Goal: Information Seeking & Learning: Stay updated

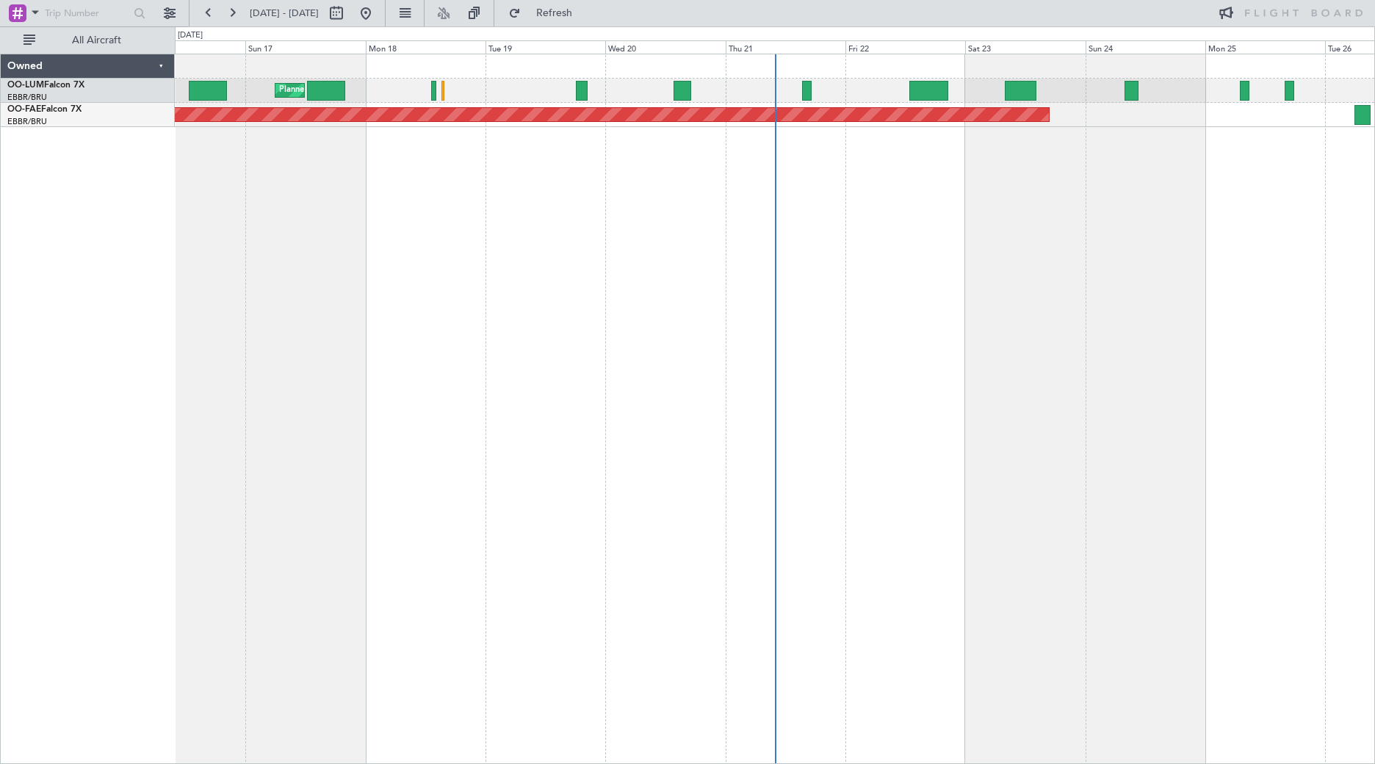
click at [541, 275] on div "Planned Maint [GEOGRAPHIC_DATA] ([GEOGRAPHIC_DATA] National) Planned Maint [GEO…" at bounding box center [775, 409] width 1200 height 710
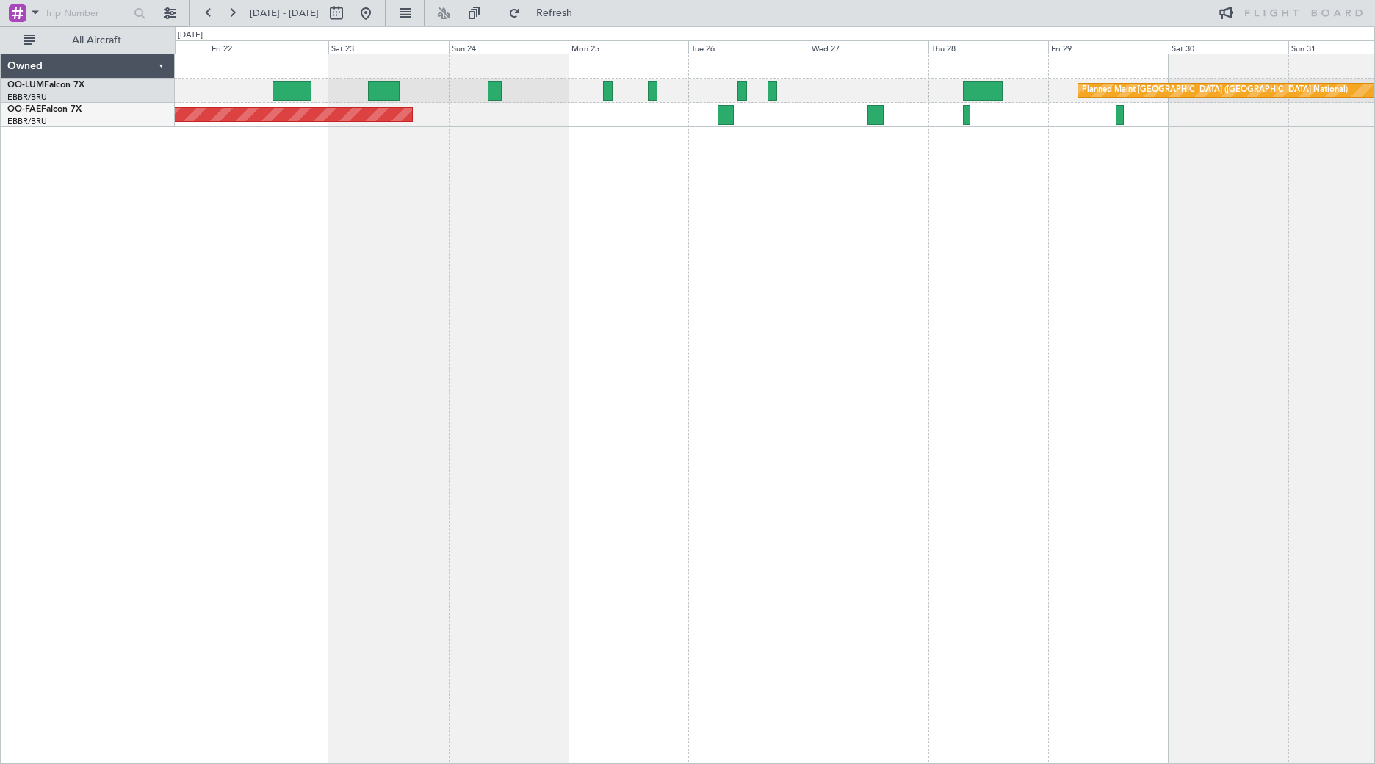
click at [14, 345] on div "Planned Maint [GEOGRAPHIC_DATA] ([GEOGRAPHIC_DATA] National) Planned Maint [GEO…" at bounding box center [687, 394] width 1375 height 737
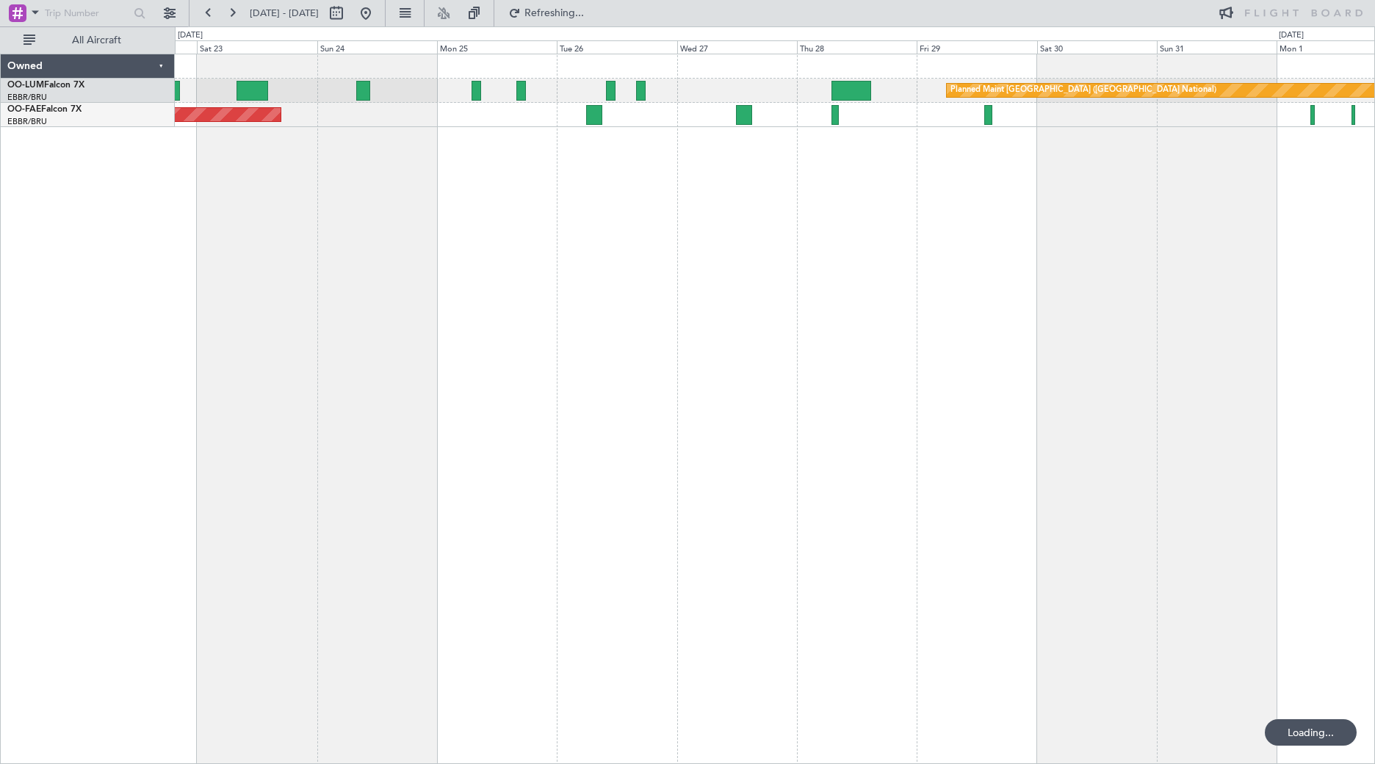
click at [970, 282] on div "Planned Maint [GEOGRAPHIC_DATA] ([GEOGRAPHIC_DATA] National) Planned Maint [GEO…" at bounding box center [775, 409] width 1200 height 710
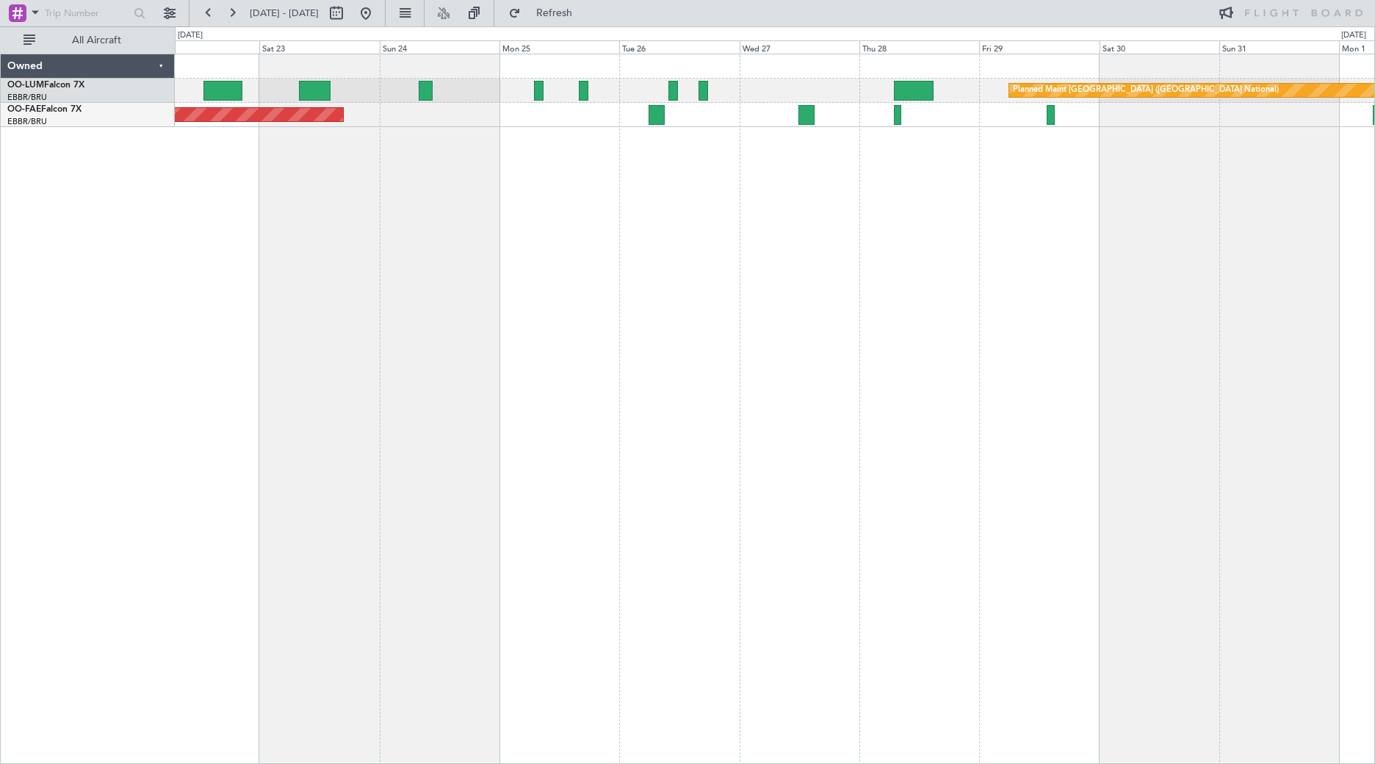
click at [339, 191] on div "Planned Maint [GEOGRAPHIC_DATA] ([GEOGRAPHIC_DATA] National) Planned Maint [GEO…" at bounding box center [775, 409] width 1200 height 710
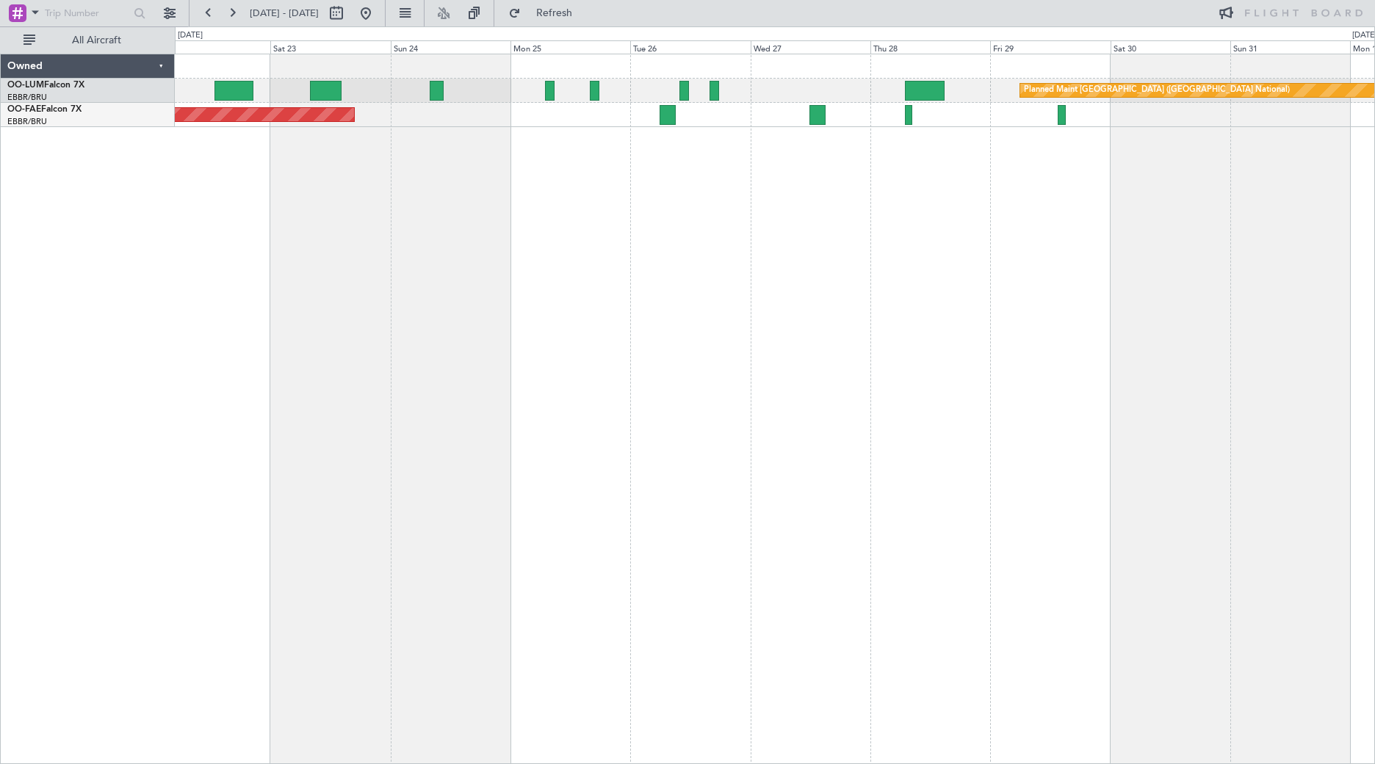
click at [350, 294] on div "Planned Maint [GEOGRAPHIC_DATA] ([GEOGRAPHIC_DATA] National) Planned Maint [GEO…" at bounding box center [775, 409] width 1200 height 710
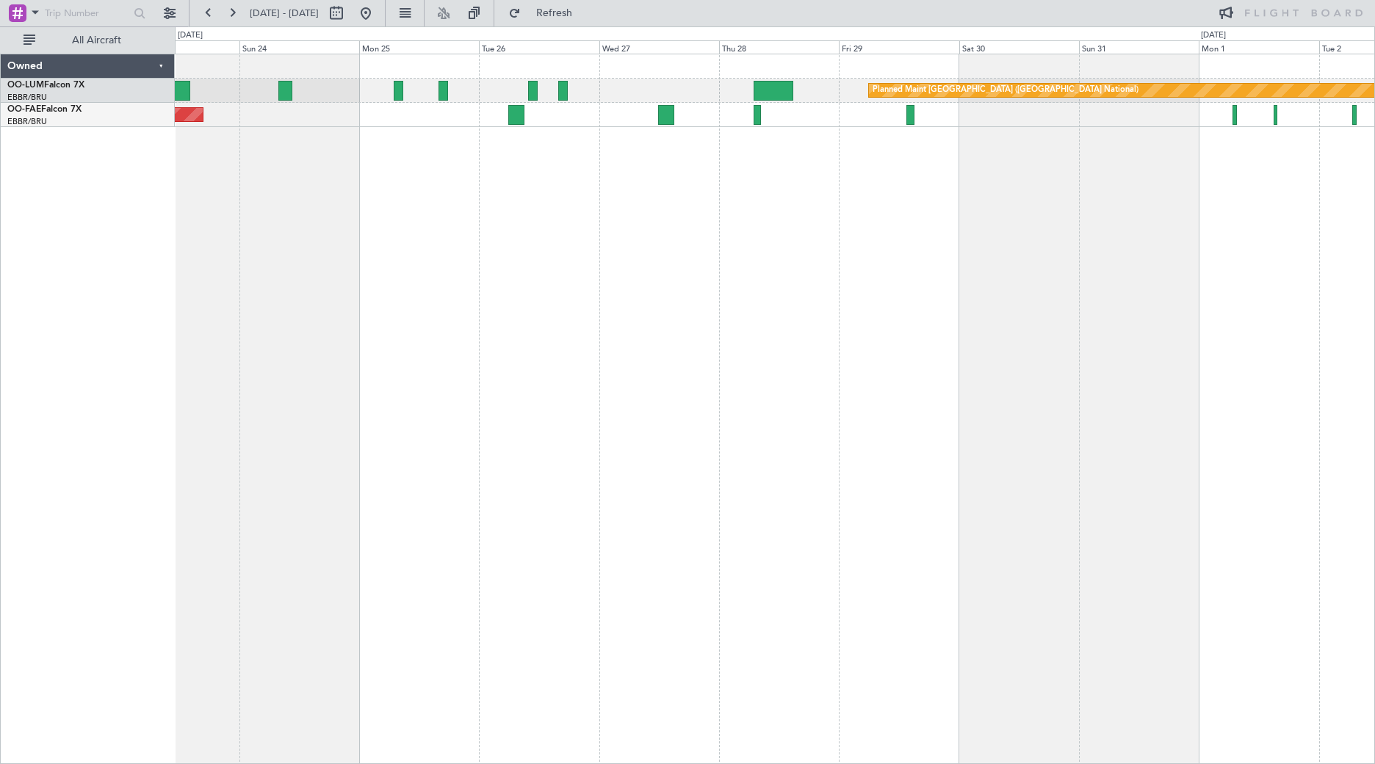
click at [700, 217] on div "Planned Maint [GEOGRAPHIC_DATA] ([GEOGRAPHIC_DATA] National) Owner [GEOGRAPHIC_…" at bounding box center [775, 409] width 1200 height 710
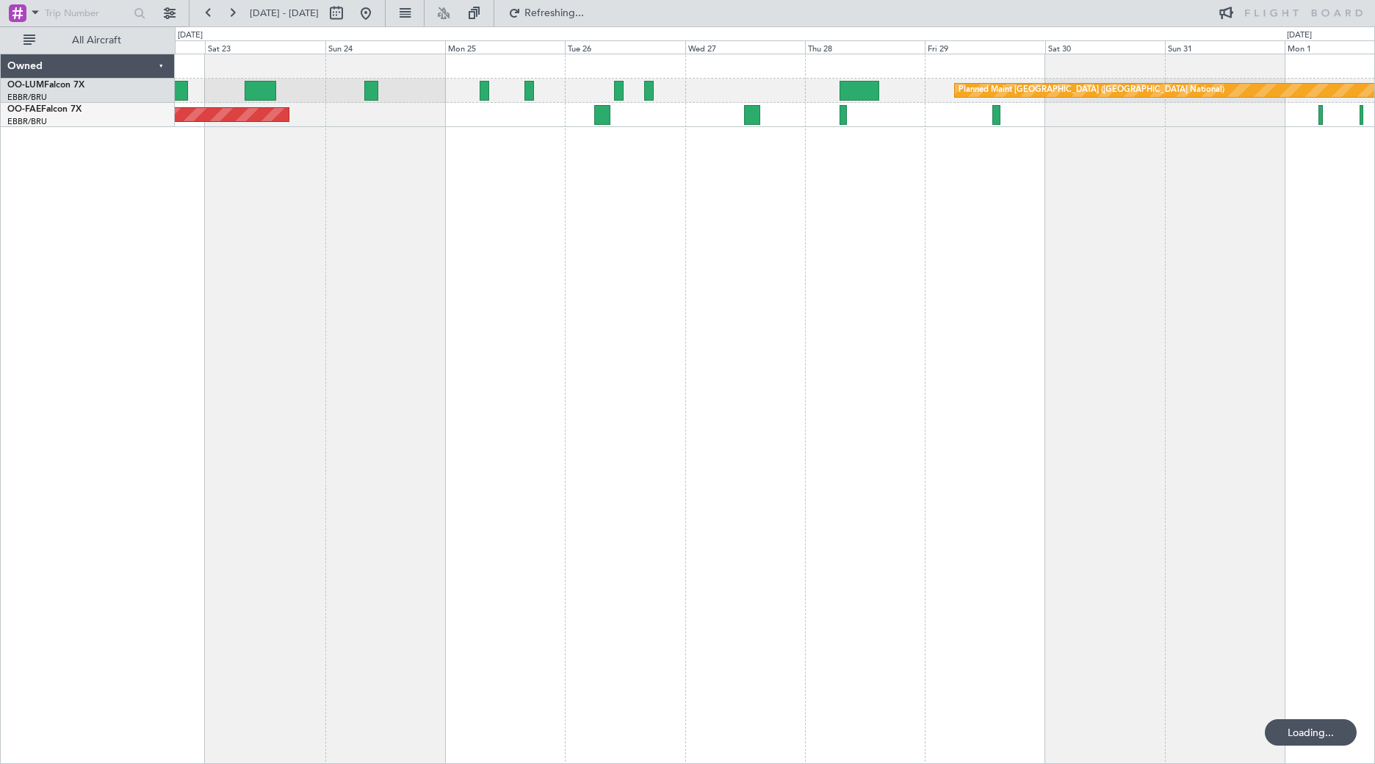
click at [516, 204] on div "Planned Maint [GEOGRAPHIC_DATA] ([GEOGRAPHIC_DATA] National) Owner [GEOGRAPHIC_…" at bounding box center [775, 409] width 1200 height 710
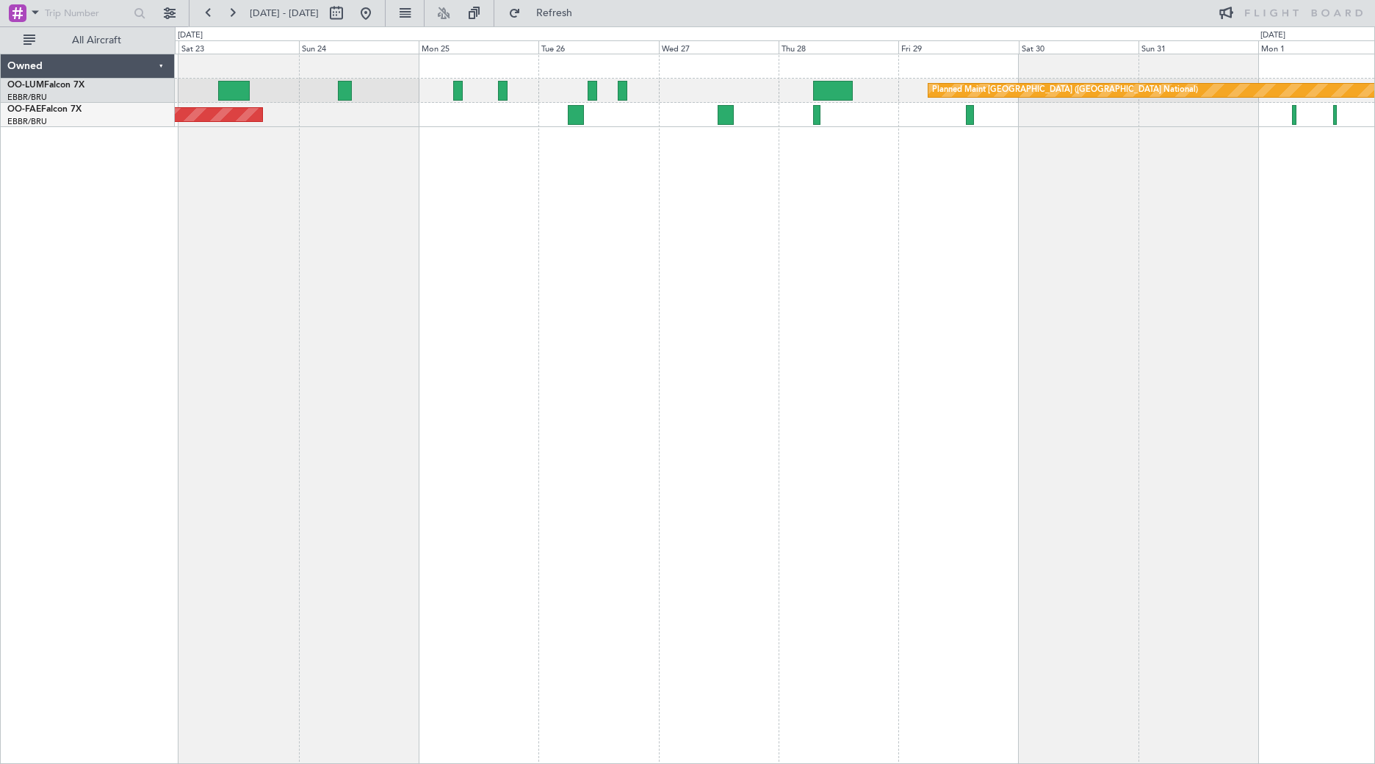
click at [289, 199] on div "Planned Maint [GEOGRAPHIC_DATA] ([GEOGRAPHIC_DATA] National) Owner [GEOGRAPHIC_…" at bounding box center [775, 409] width 1200 height 710
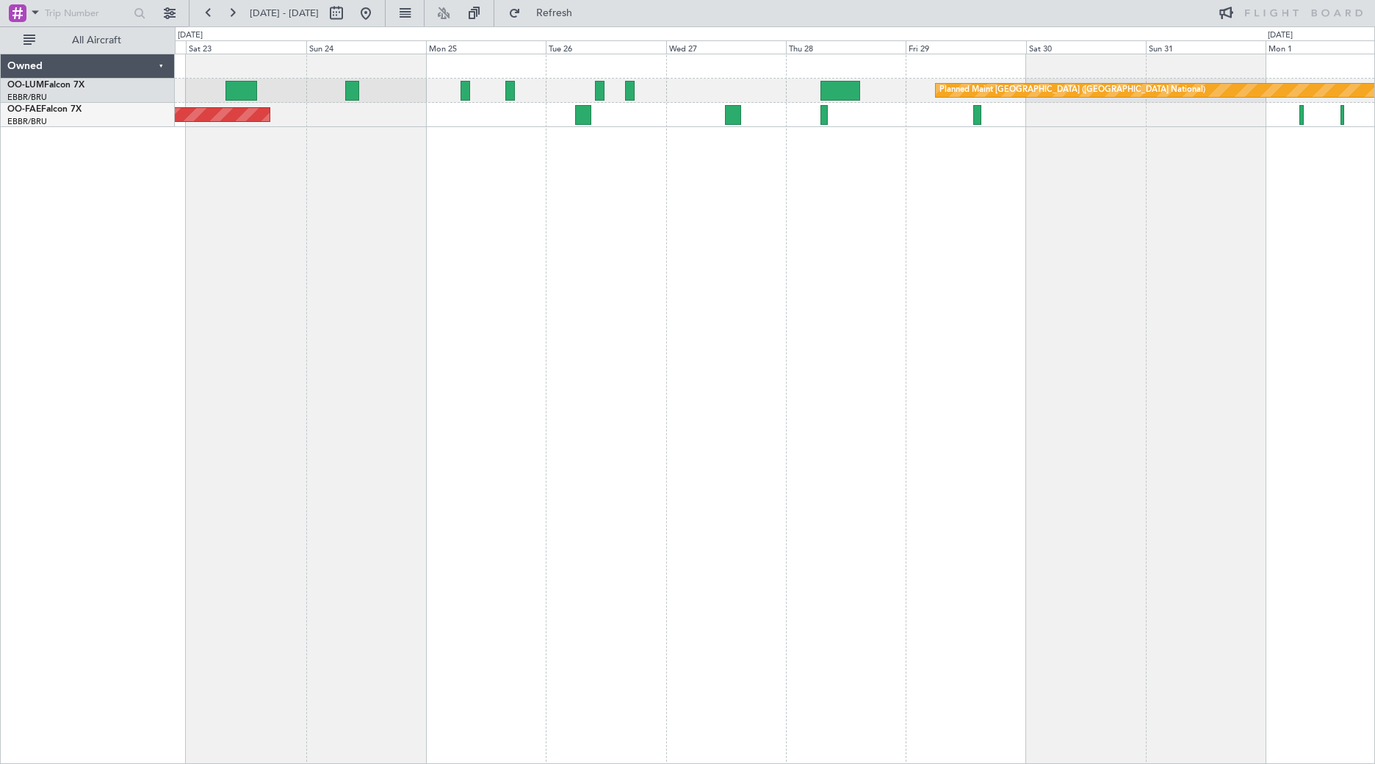
click at [696, 241] on div "Planned Maint [GEOGRAPHIC_DATA] ([GEOGRAPHIC_DATA] National) Owner [GEOGRAPHIC_…" at bounding box center [775, 409] width 1200 height 710
click at [494, 409] on div "Planned Maint [GEOGRAPHIC_DATA] ([GEOGRAPHIC_DATA] National) Owner [GEOGRAPHIC_…" at bounding box center [775, 409] width 1200 height 710
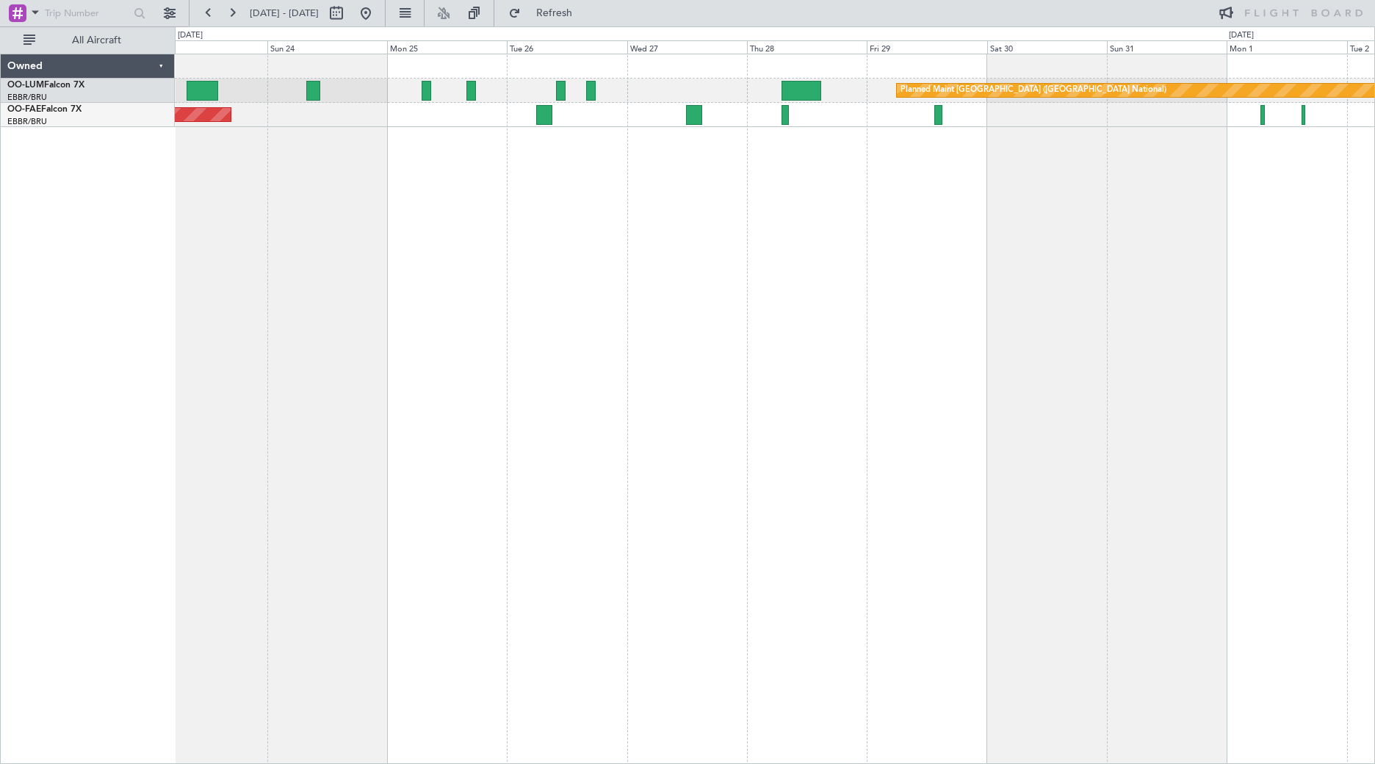
click at [856, 281] on div "Planned Maint [GEOGRAPHIC_DATA] ([GEOGRAPHIC_DATA] National) Owner [GEOGRAPHIC_…" at bounding box center [775, 409] width 1200 height 710
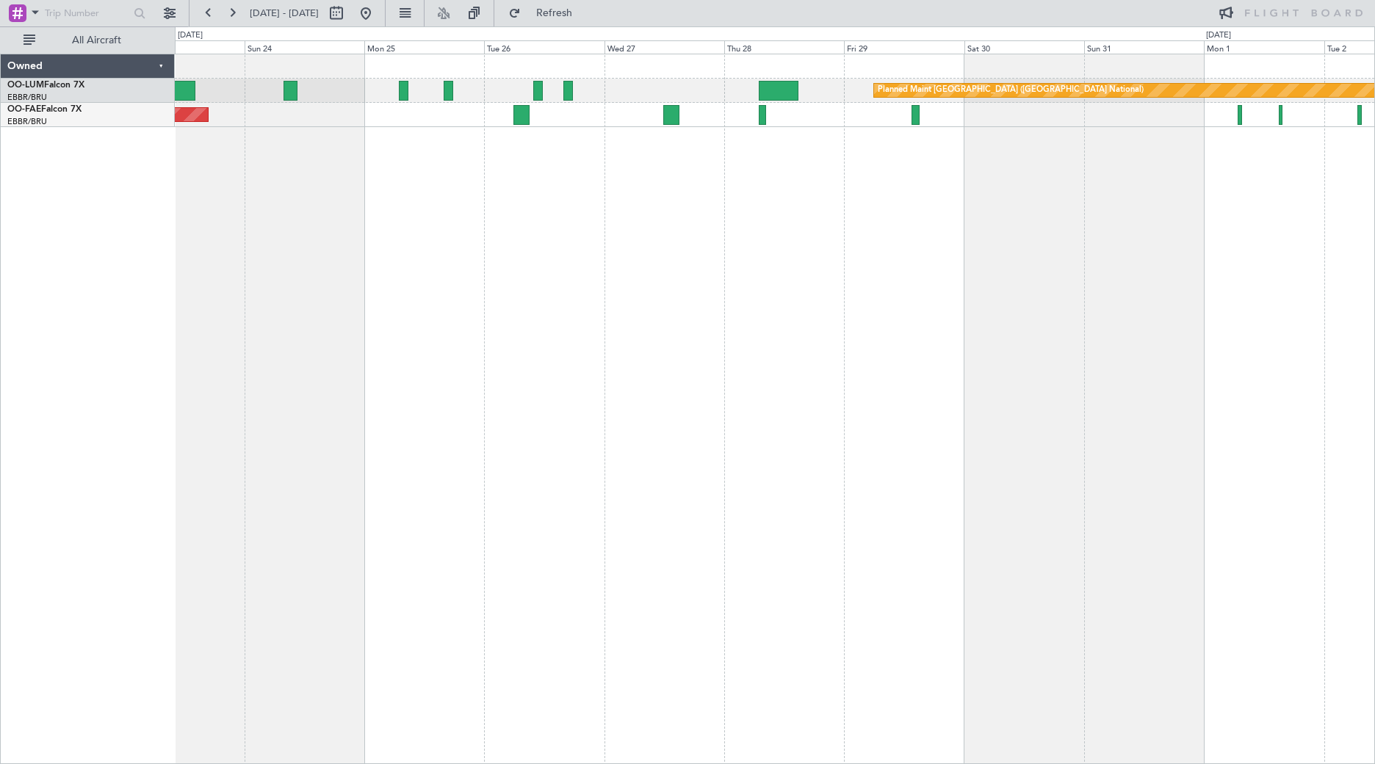
click at [381, 281] on div "Planned Maint [GEOGRAPHIC_DATA] ([GEOGRAPHIC_DATA] National) Owner [GEOGRAPHIC_…" at bounding box center [775, 409] width 1200 height 710
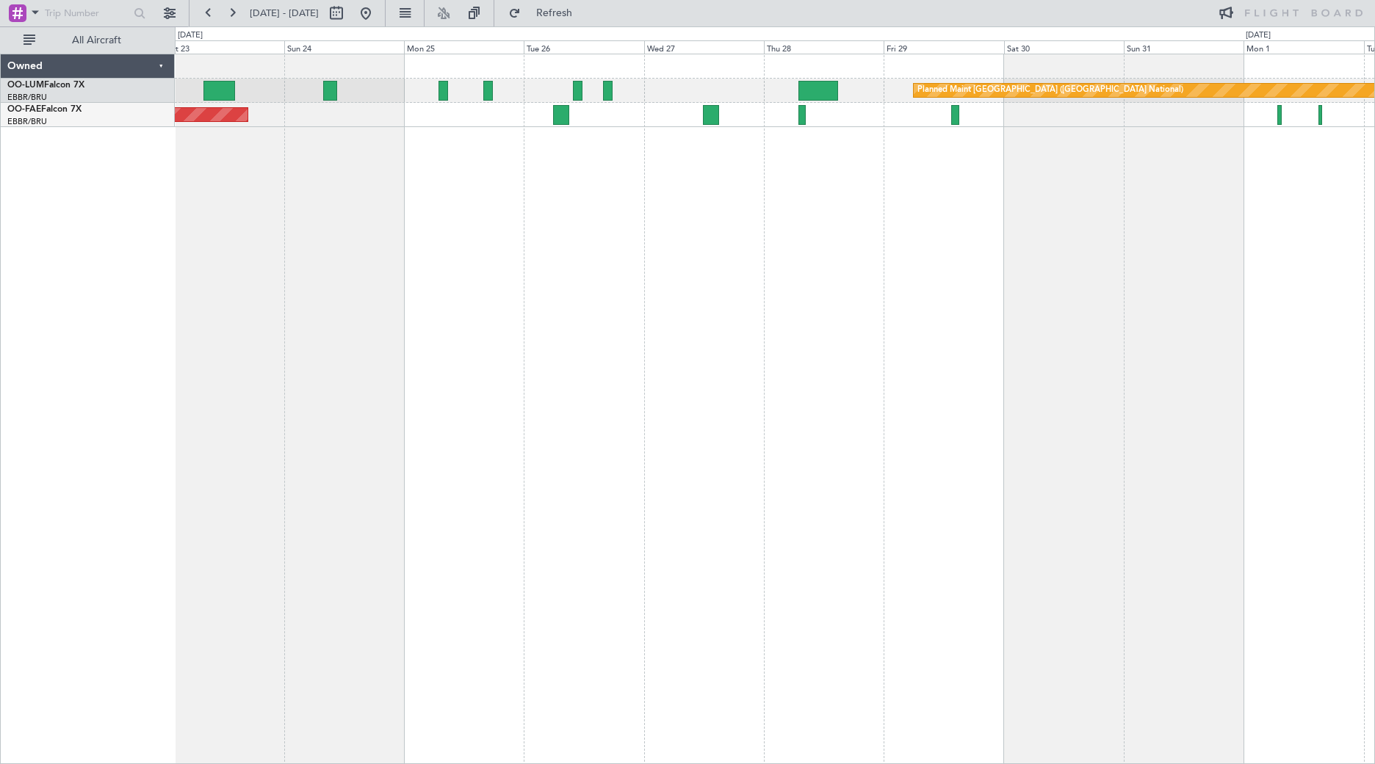
click at [380, 197] on div "Planned Maint [GEOGRAPHIC_DATA] ([GEOGRAPHIC_DATA] National) Owner [GEOGRAPHIC_…" at bounding box center [775, 409] width 1200 height 710
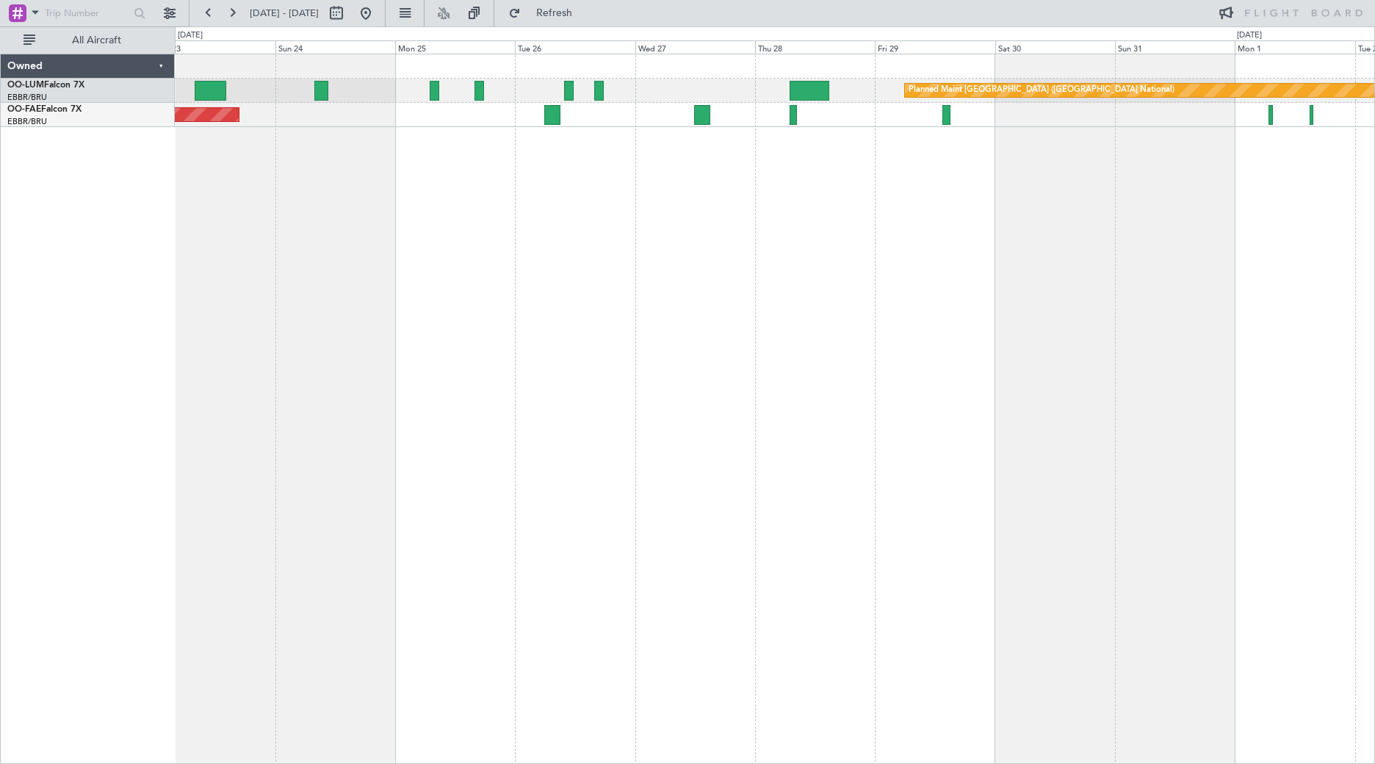
click at [500, 208] on div "Planned Maint [GEOGRAPHIC_DATA] ([GEOGRAPHIC_DATA] National) Owner [GEOGRAPHIC_…" at bounding box center [775, 409] width 1200 height 710
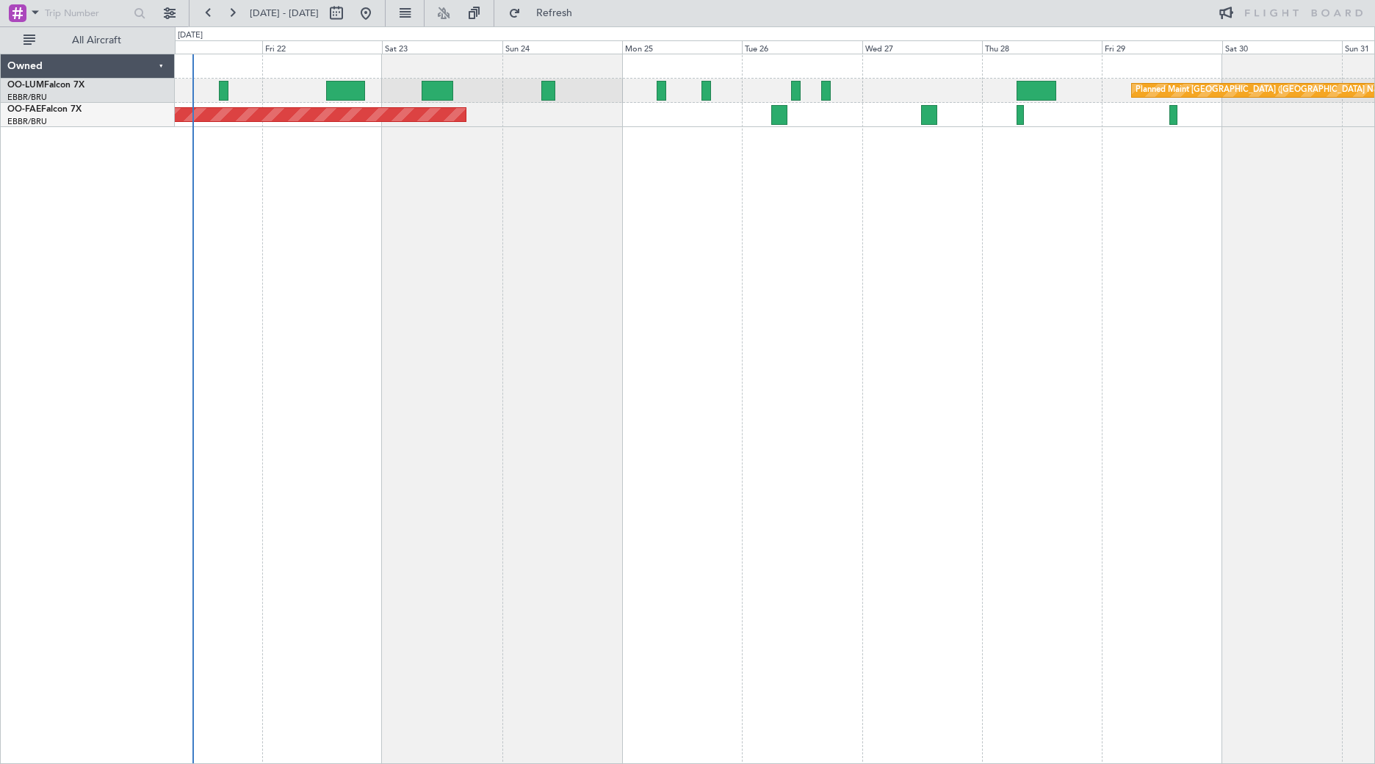
click at [784, 293] on div "Planned Maint [GEOGRAPHIC_DATA] ([GEOGRAPHIC_DATA] National) Planned Maint [GEO…" at bounding box center [775, 409] width 1200 height 710
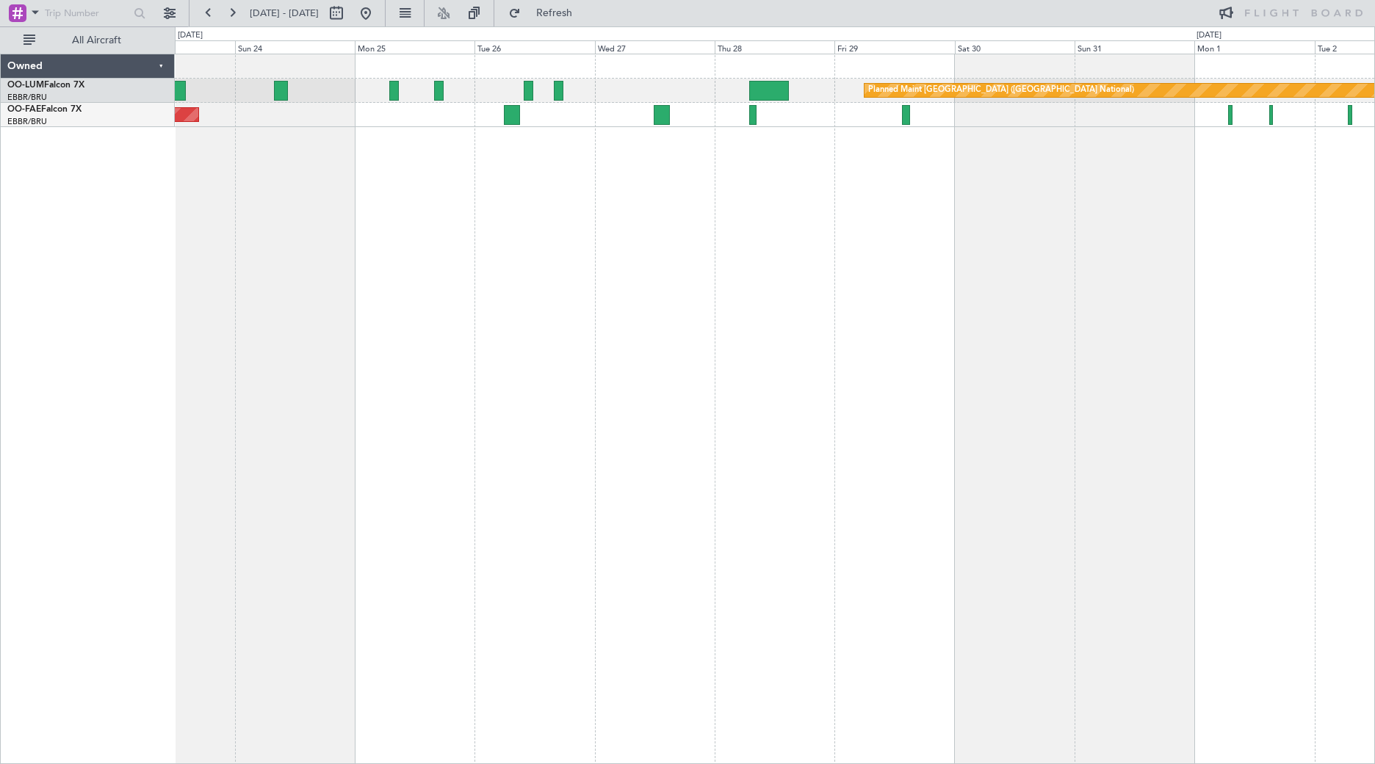
click at [322, 196] on div "Planned Maint [GEOGRAPHIC_DATA] ([GEOGRAPHIC_DATA] National) Owner [GEOGRAPHIC_…" at bounding box center [775, 409] width 1200 height 710
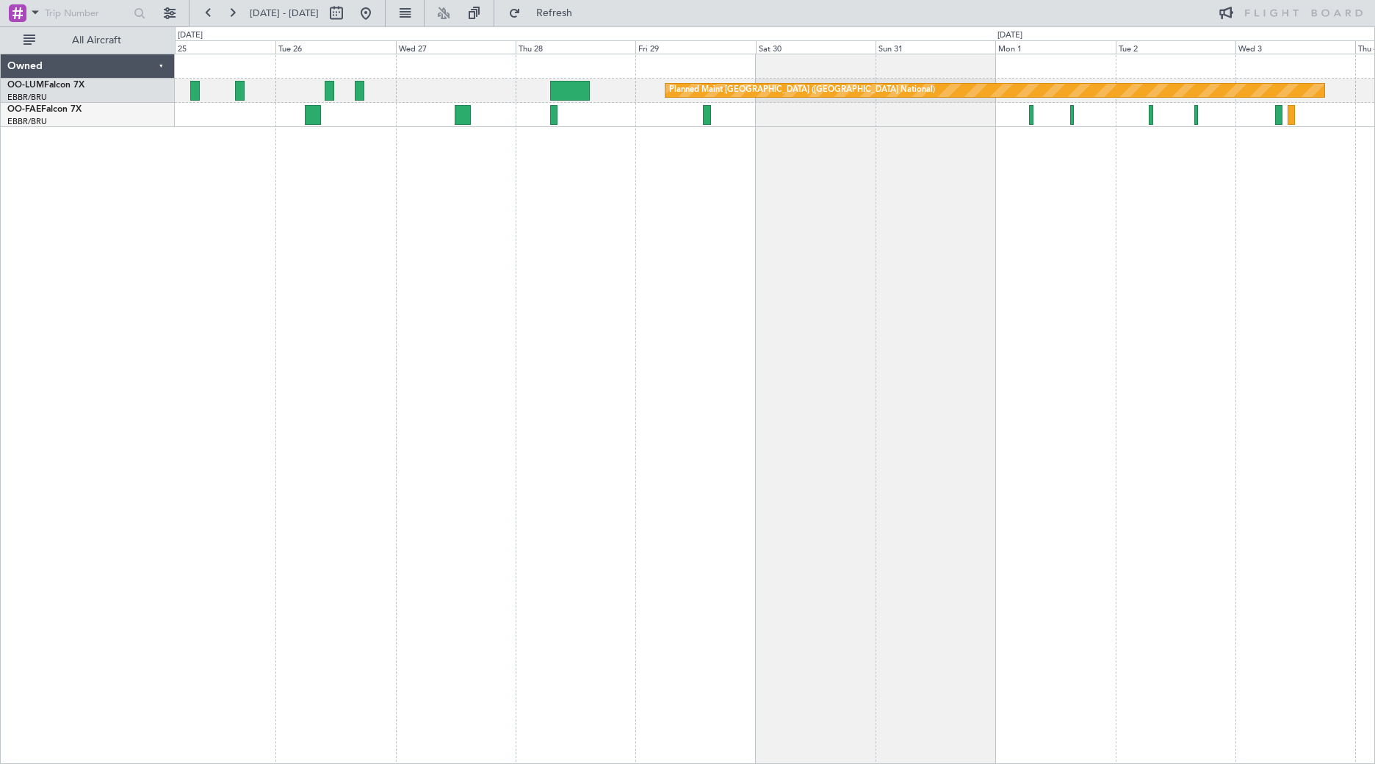
click at [347, 170] on div "Planned Maint [GEOGRAPHIC_DATA] ([GEOGRAPHIC_DATA] National) Owner [GEOGRAPHIC_…" at bounding box center [775, 409] width 1200 height 710
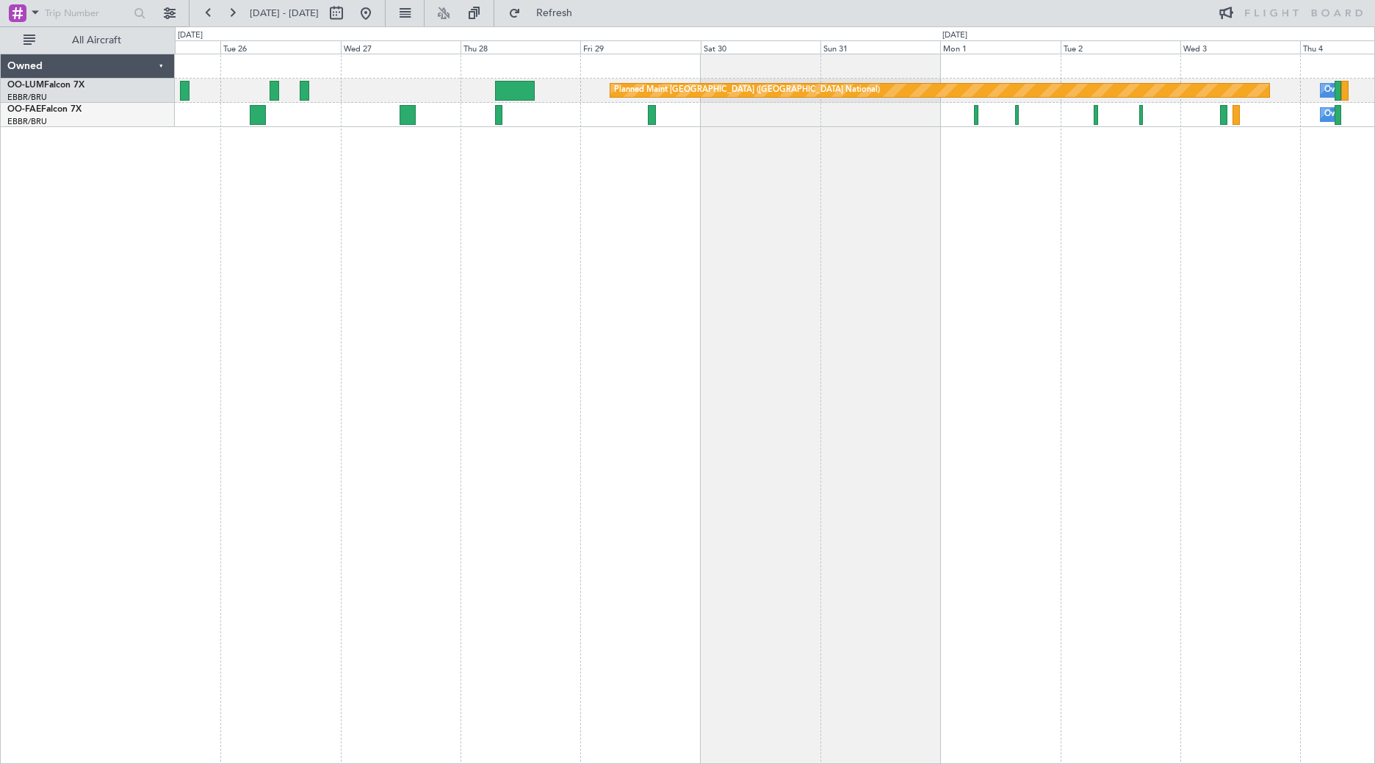
click at [478, 161] on div "Planned Maint [GEOGRAPHIC_DATA] ([GEOGRAPHIC_DATA] National) Owner [GEOGRAPHIC_…" at bounding box center [775, 409] width 1200 height 710
click at [679, 257] on div "Planned Maint [GEOGRAPHIC_DATA] ([GEOGRAPHIC_DATA] National) Owner [GEOGRAPHIC_…" at bounding box center [775, 409] width 1200 height 710
click at [337, 227] on div "Planned Maint [GEOGRAPHIC_DATA] ([GEOGRAPHIC_DATA] National) Owner [GEOGRAPHIC_…" at bounding box center [775, 409] width 1200 height 710
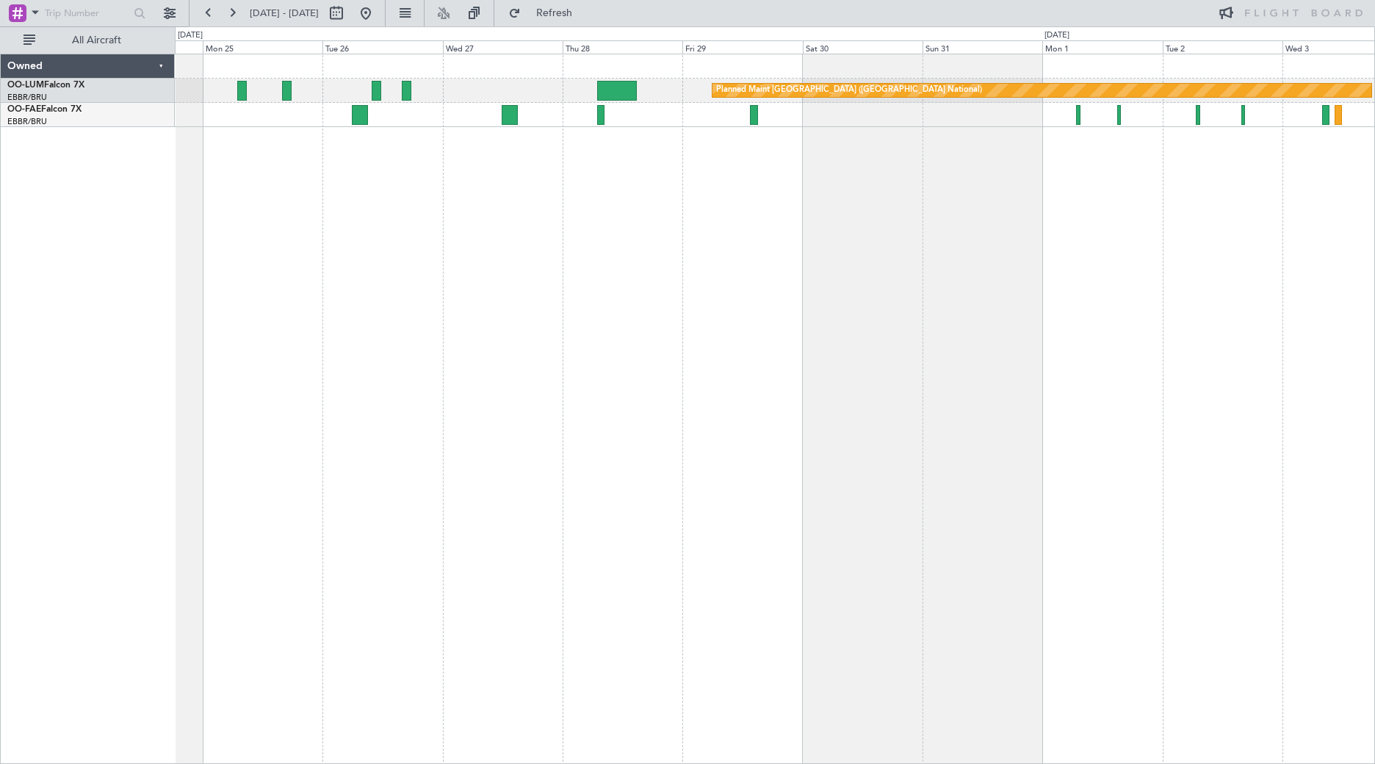
click at [361, 150] on div "Planned Maint [GEOGRAPHIC_DATA] ([GEOGRAPHIC_DATA] National) Owner [GEOGRAPHIC_…" at bounding box center [775, 409] width 1200 height 710
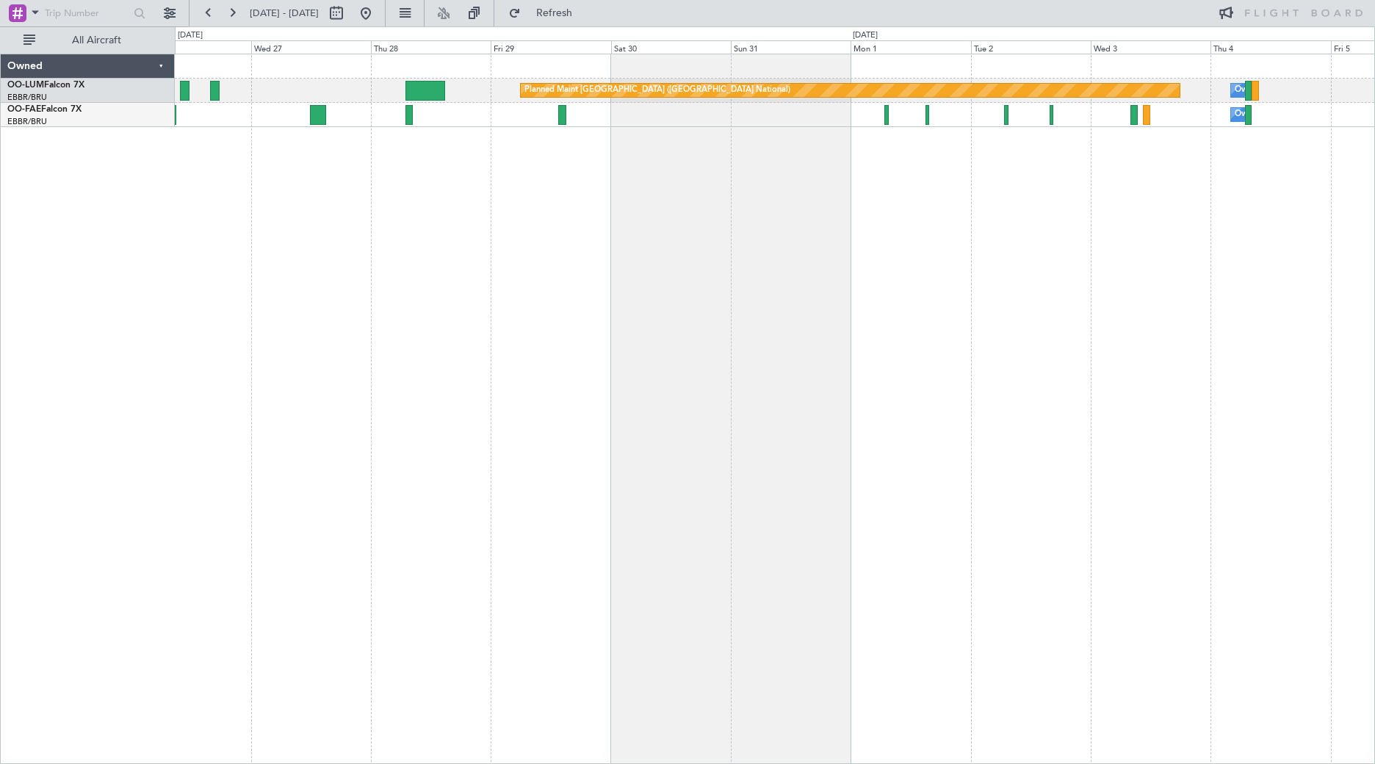
click at [176, 330] on div "Planned Maint [GEOGRAPHIC_DATA] ([GEOGRAPHIC_DATA] National) Owner [GEOGRAPHIC_…" at bounding box center [775, 409] width 1200 height 710
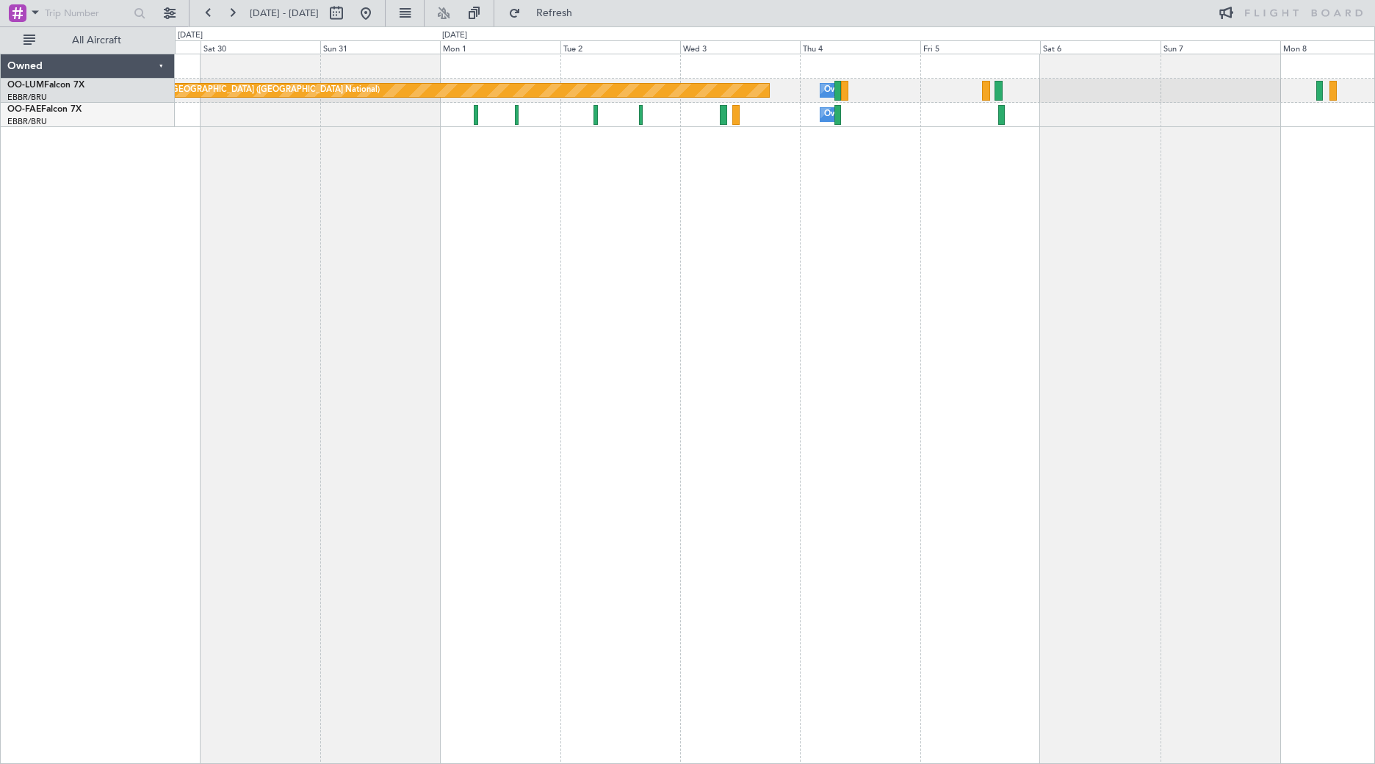
click at [484, 358] on div "Planned Maint [GEOGRAPHIC_DATA] ([GEOGRAPHIC_DATA] National) Owner [GEOGRAPHIC_…" at bounding box center [775, 409] width 1200 height 710
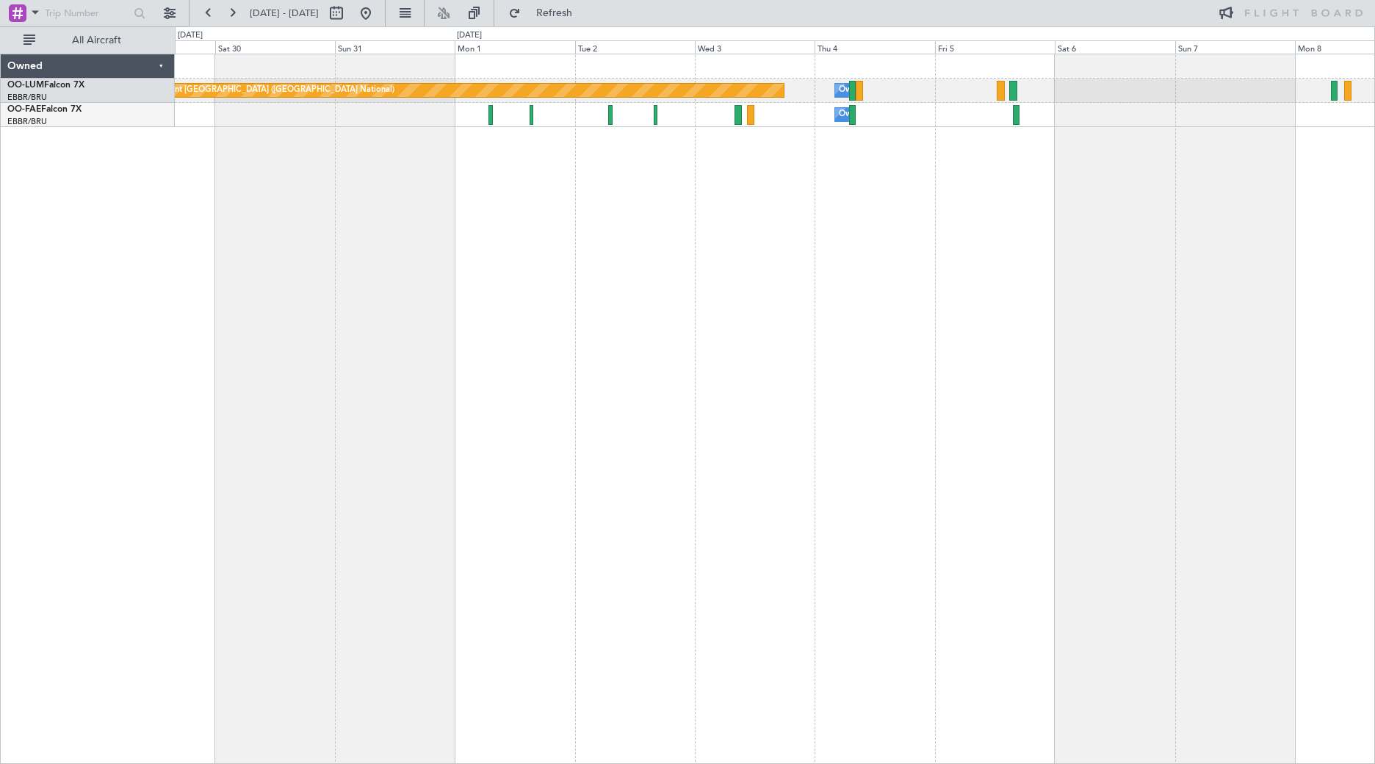
click at [579, 342] on div "Planned Maint [GEOGRAPHIC_DATA] ([GEOGRAPHIC_DATA] National) Owner [GEOGRAPHIC_…" at bounding box center [775, 409] width 1200 height 710
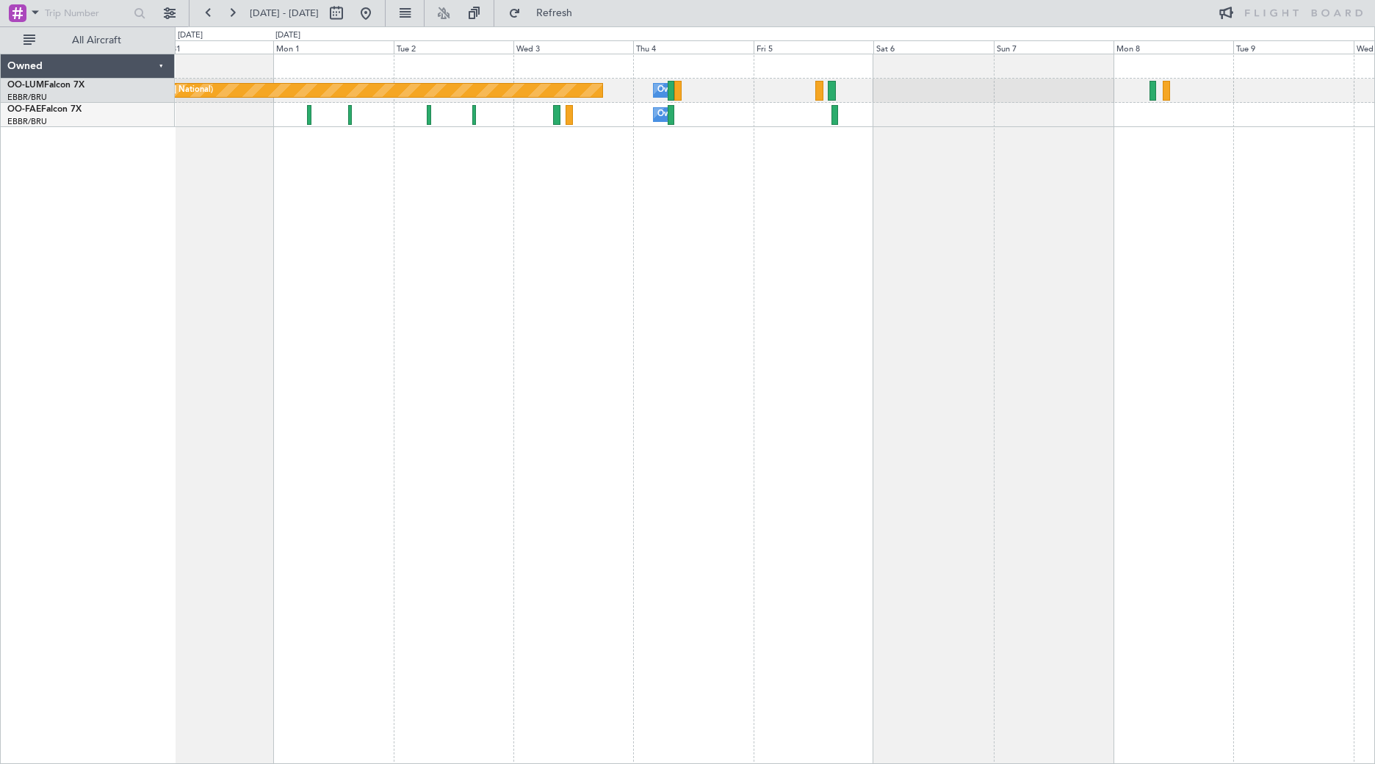
click at [244, 277] on div "Planned Maint [GEOGRAPHIC_DATA] ([GEOGRAPHIC_DATA] National) Owner [GEOGRAPHIC_…" at bounding box center [775, 409] width 1200 height 710
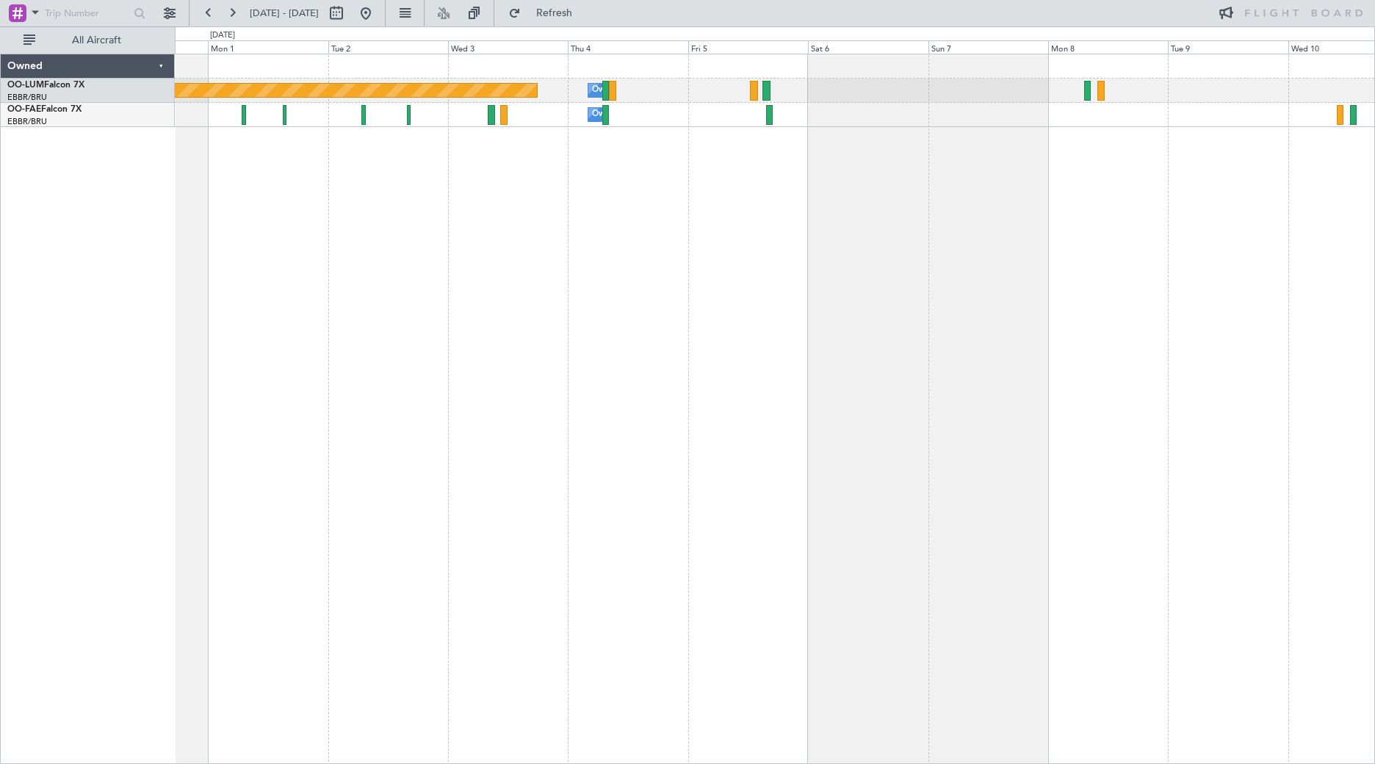
click at [437, 233] on div "Planned Maint [GEOGRAPHIC_DATA] ([GEOGRAPHIC_DATA] National) Owner [GEOGRAPHIC_…" at bounding box center [775, 409] width 1200 height 710
click at [607, 190] on div "Planned Maint [GEOGRAPHIC_DATA] ([GEOGRAPHIC_DATA] National) Owner [GEOGRAPHIC_…" at bounding box center [775, 409] width 1200 height 710
click at [496, 202] on div "Planned Maint [GEOGRAPHIC_DATA] ([GEOGRAPHIC_DATA] National) Owner [GEOGRAPHIC_…" at bounding box center [775, 409] width 1200 height 710
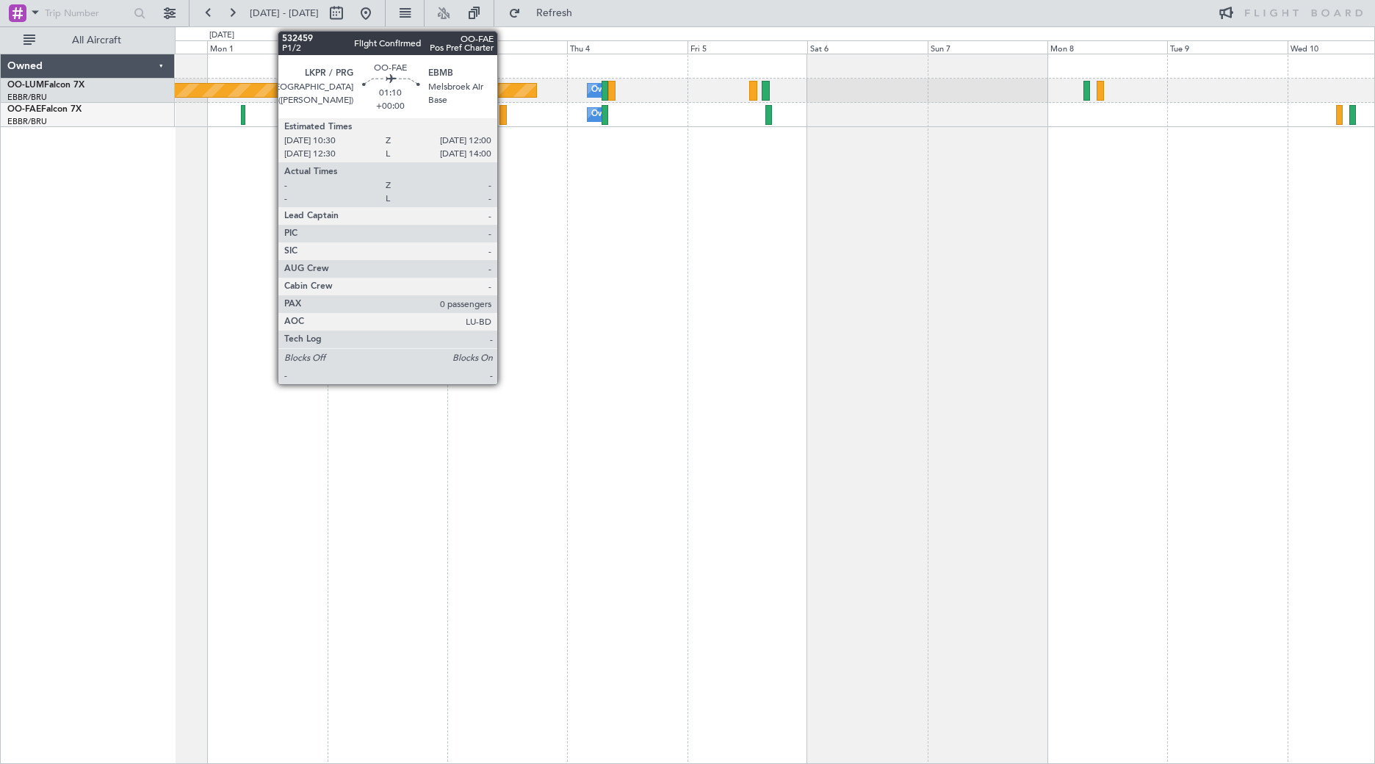
click at [504, 118] on div at bounding box center [503, 115] width 8 height 20
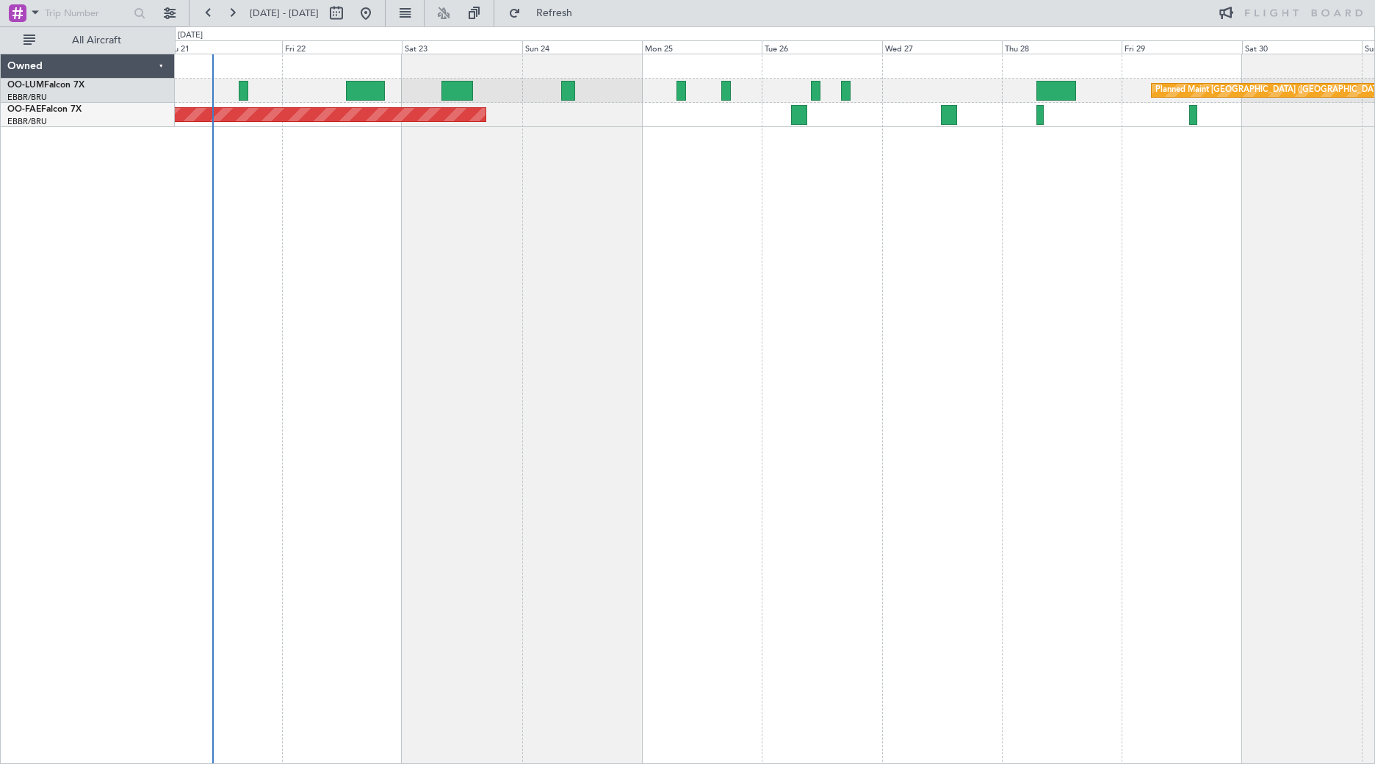
click at [1374, 252] on html "[DATE] - [DATE] Refresh All Aircraft Planned Maint [GEOGRAPHIC_DATA] ([GEOGRAPH…" at bounding box center [687, 382] width 1375 height 764
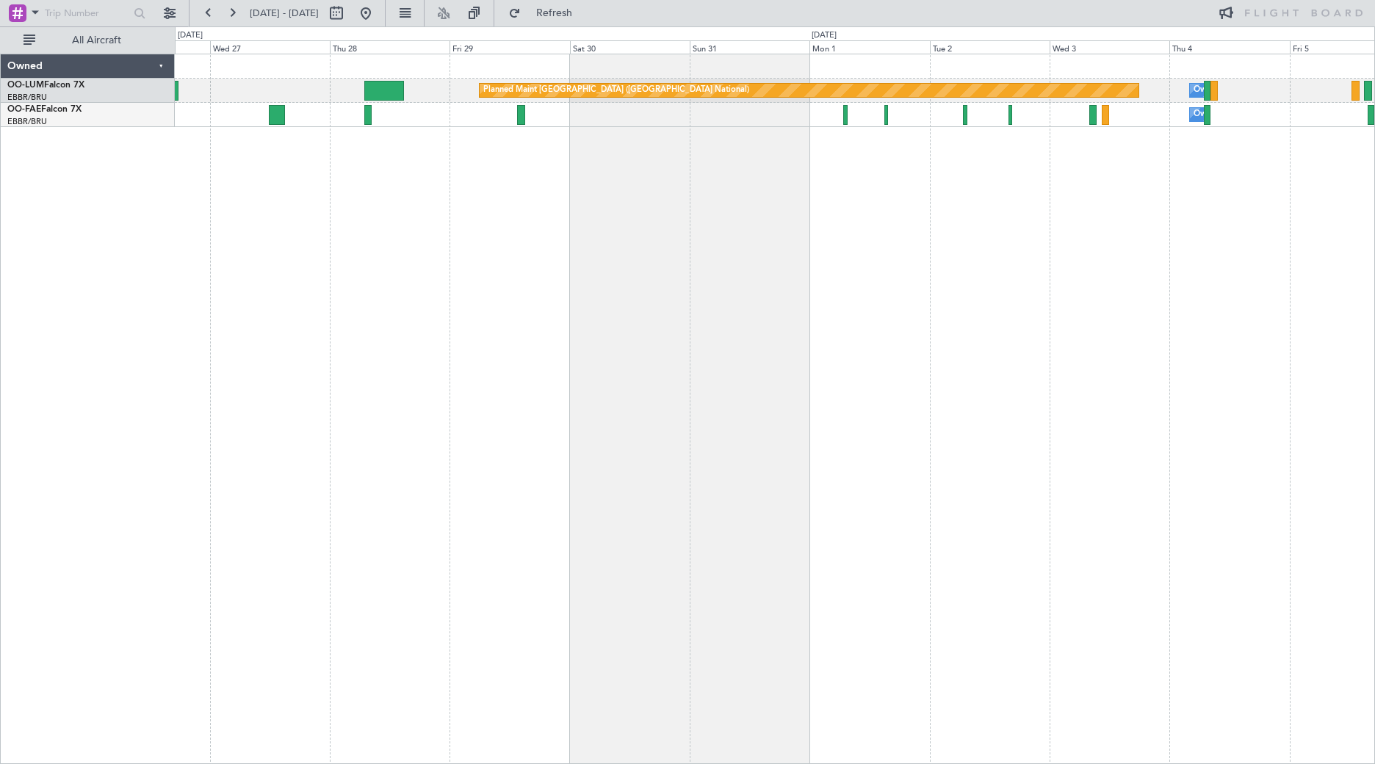
click at [258, 217] on div "Planned Maint [GEOGRAPHIC_DATA] ([GEOGRAPHIC_DATA] National) Owner [GEOGRAPHIC_…" at bounding box center [775, 409] width 1200 height 710
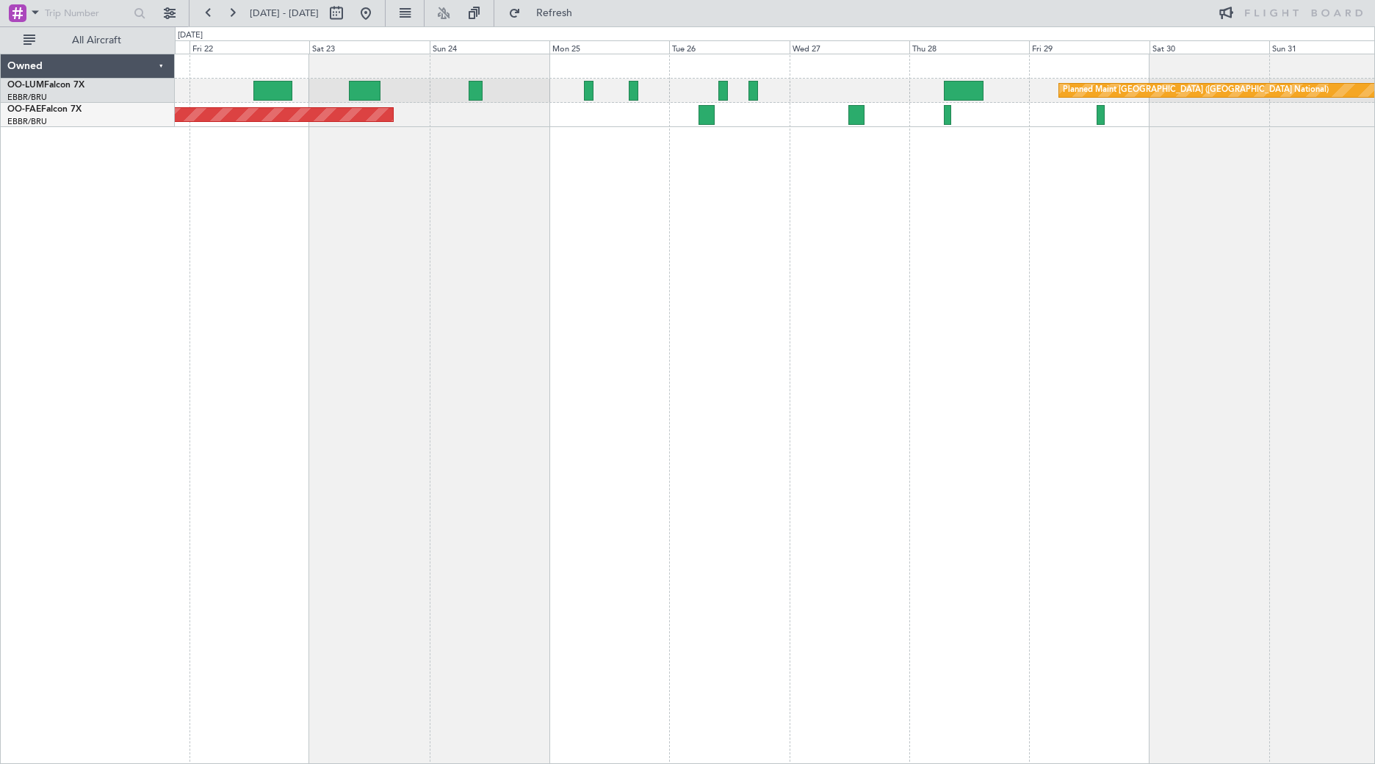
click at [1374, 199] on html "[DATE] - [DATE] Refresh All Aircraft Planned Maint [GEOGRAPHIC_DATA] ([GEOGRAPH…" at bounding box center [687, 382] width 1375 height 764
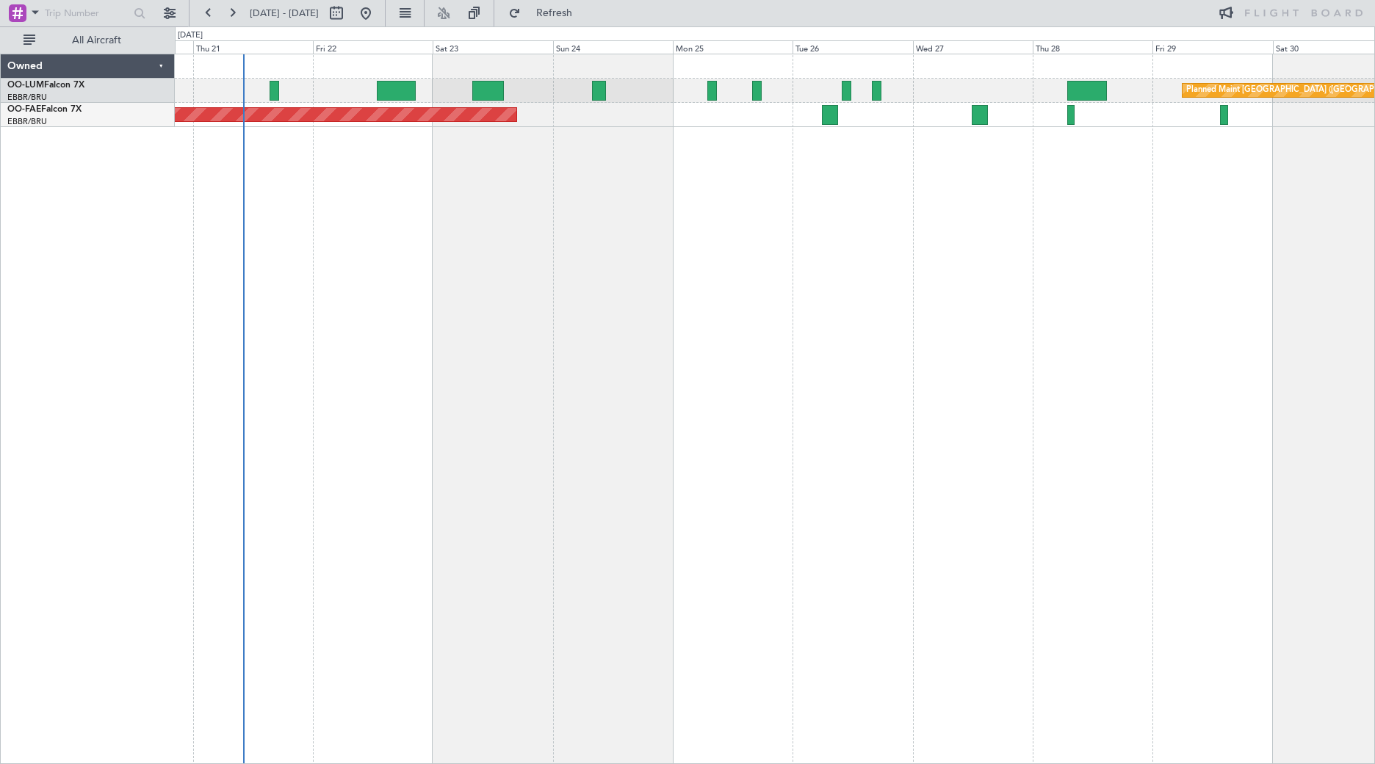
click at [1262, 209] on div "Planned Maint [GEOGRAPHIC_DATA] ([GEOGRAPHIC_DATA] National) Planned Maint [GEO…" at bounding box center [775, 409] width 1200 height 710
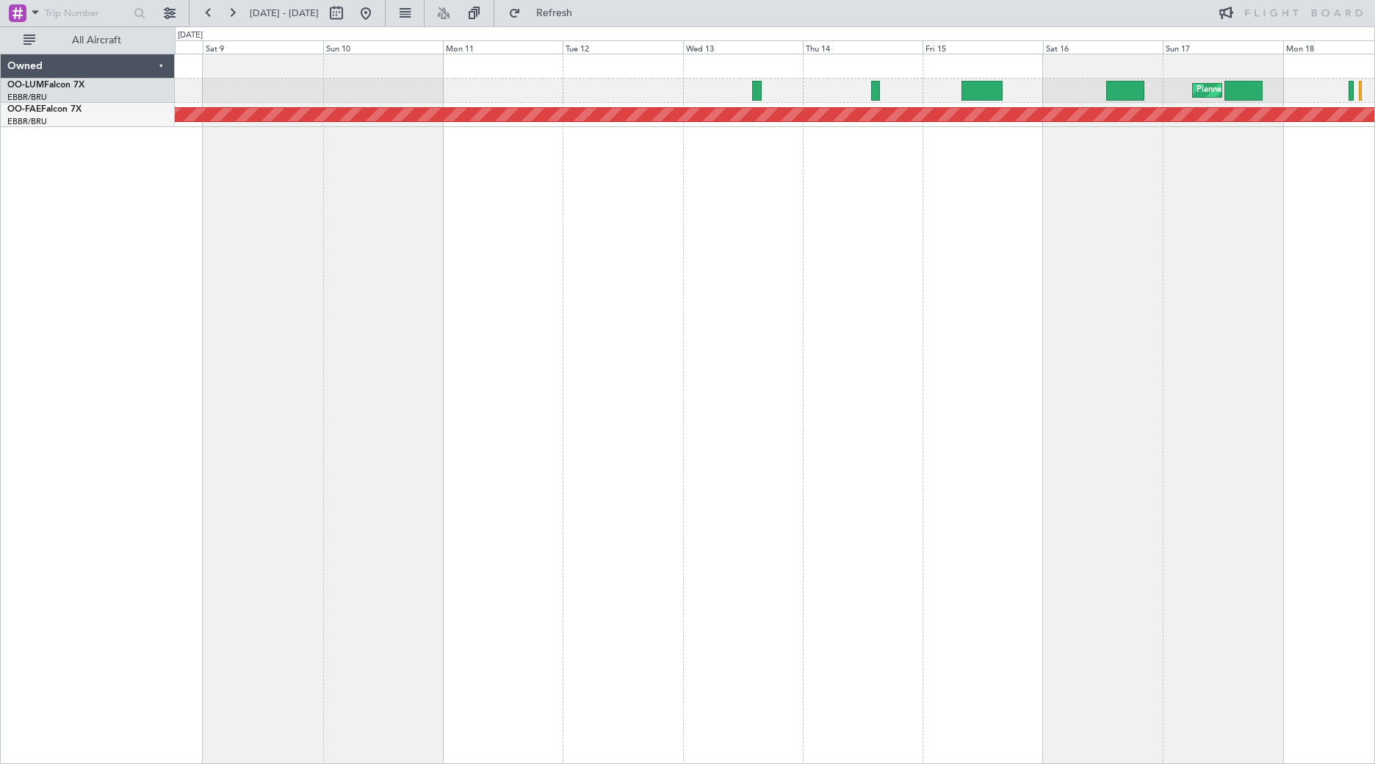
click at [1370, 231] on div "Planned Maint [GEOGRAPHIC_DATA] ([GEOGRAPHIC_DATA] National) Planned Maint [GEO…" at bounding box center [775, 409] width 1200 height 710
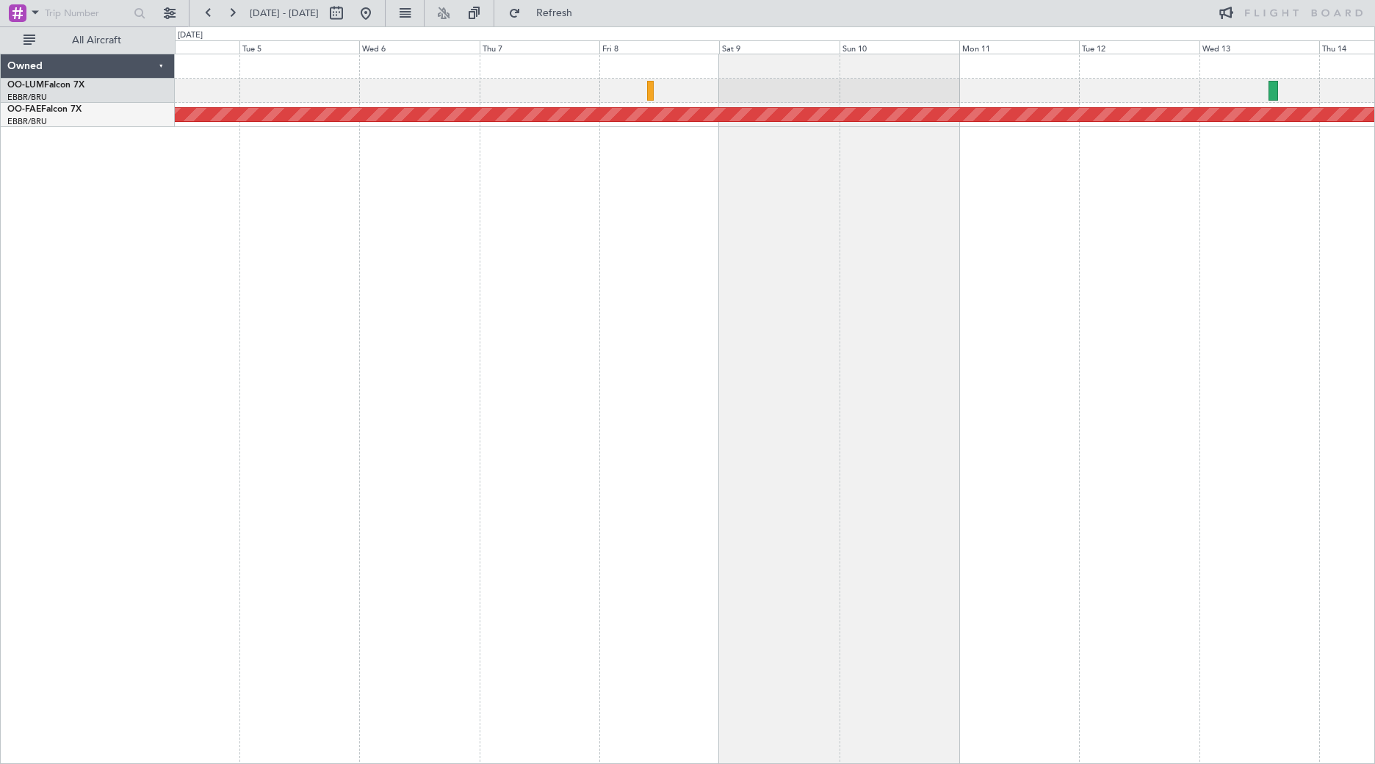
click at [1321, 228] on div "Planned Maint Kortrijk-[GEOGRAPHIC_DATA]" at bounding box center [775, 409] width 1200 height 710
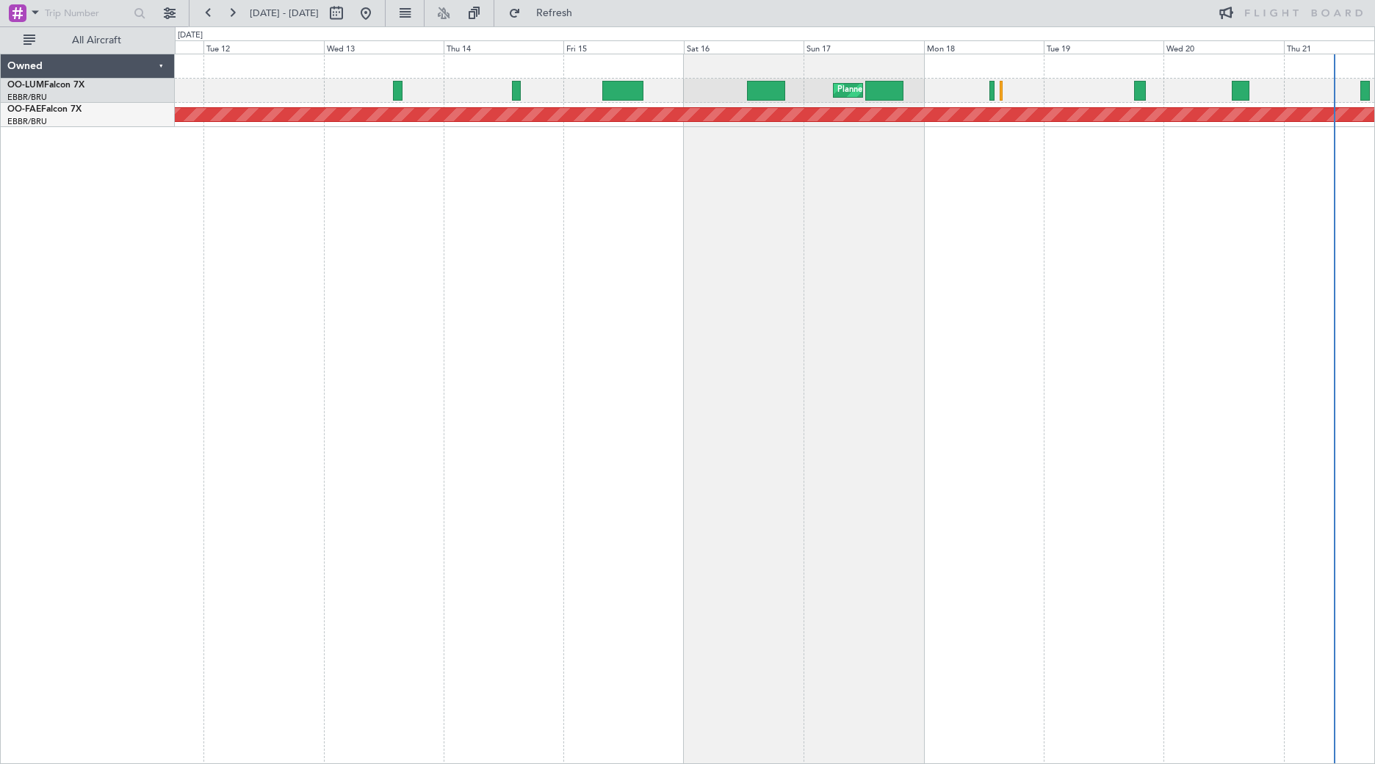
click at [423, 217] on div "Planned Maint [GEOGRAPHIC_DATA] ([GEOGRAPHIC_DATA] National) Planned Maint [GEO…" at bounding box center [775, 409] width 1200 height 710
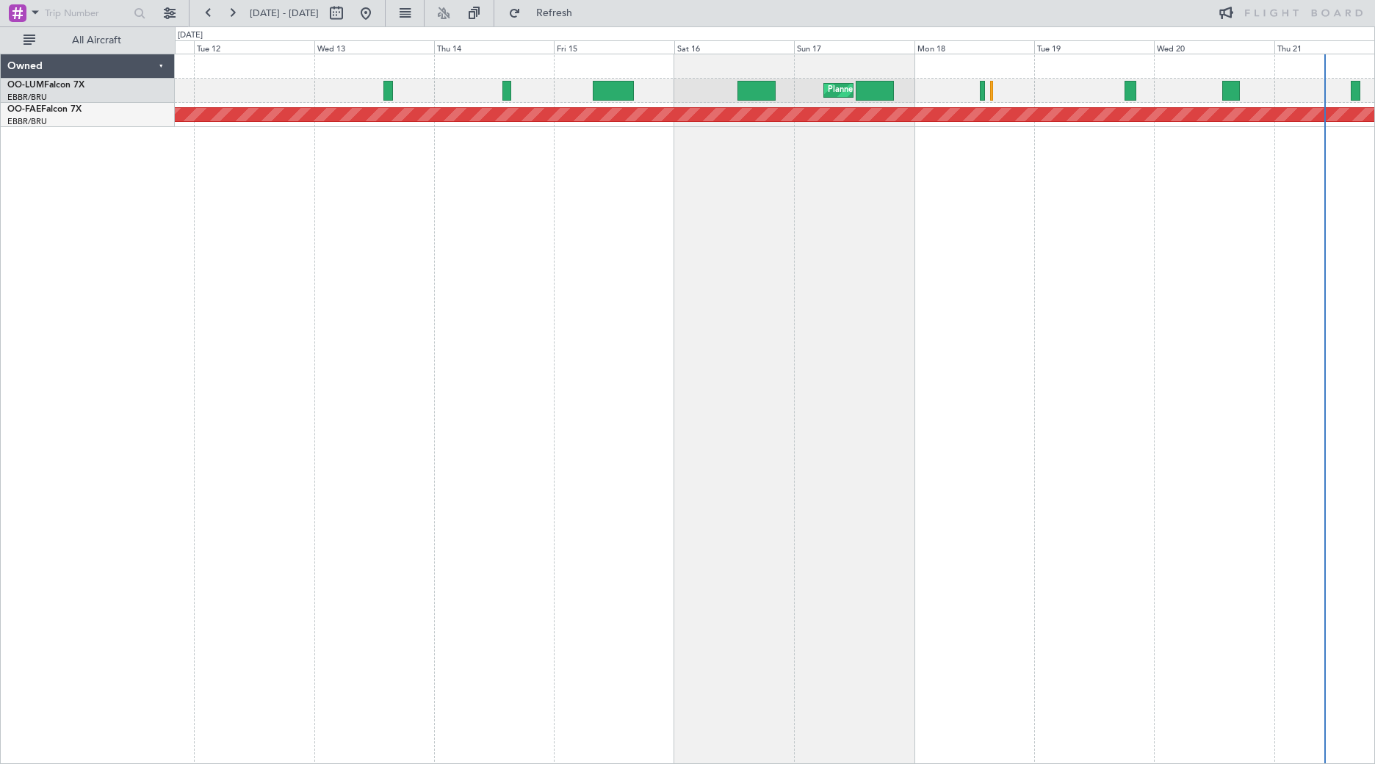
click at [451, 218] on div "Planned Maint [GEOGRAPHIC_DATA] ([GEOGRAPHIC_DATA] National) Planned Maint [GEO…" at bounding box center [775, 409] width 1200 height 710
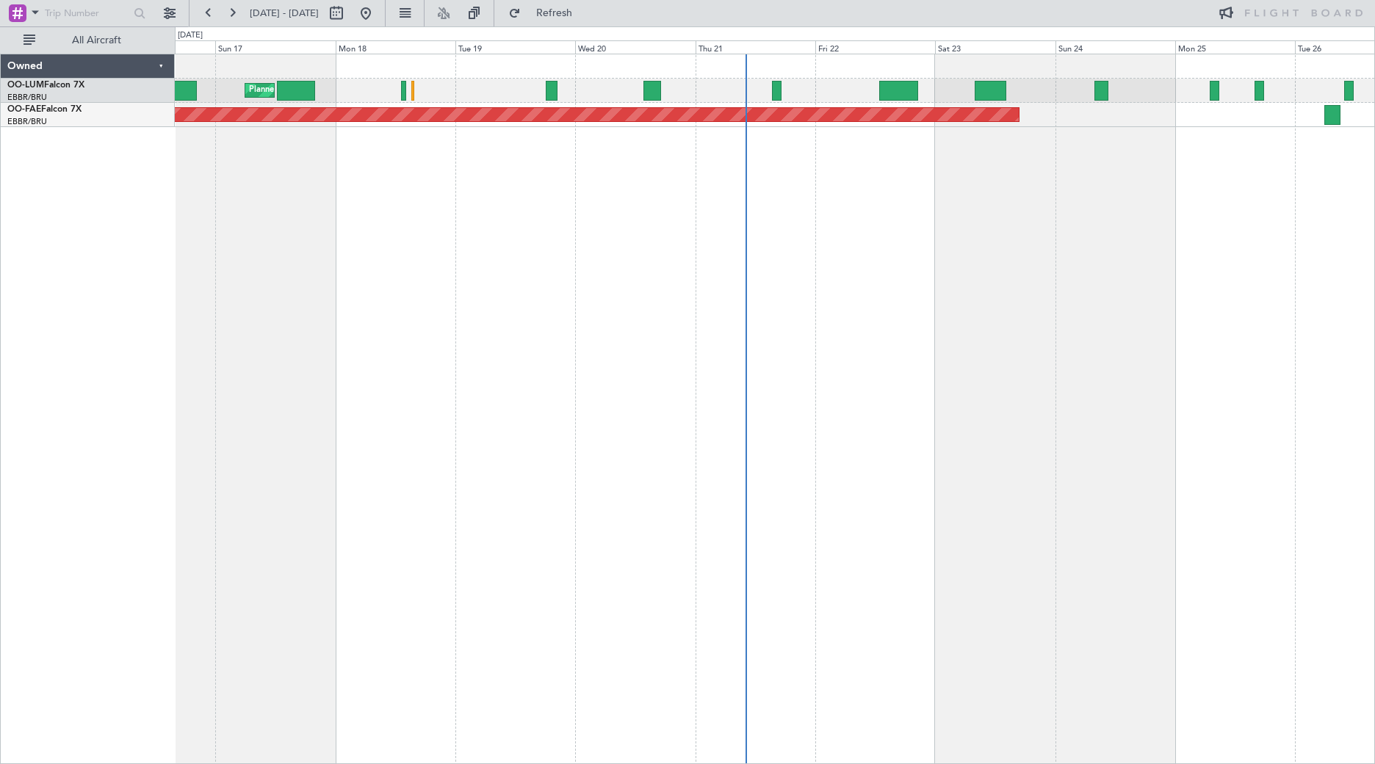
click at [669, 209] on div "Planned Maint [GEOGRAPHIC_DATA] ([GEOGRAPHIC_DATA] National) Planned Maint [GEO…" at bounding box center [775, 409] width 1200 height 710
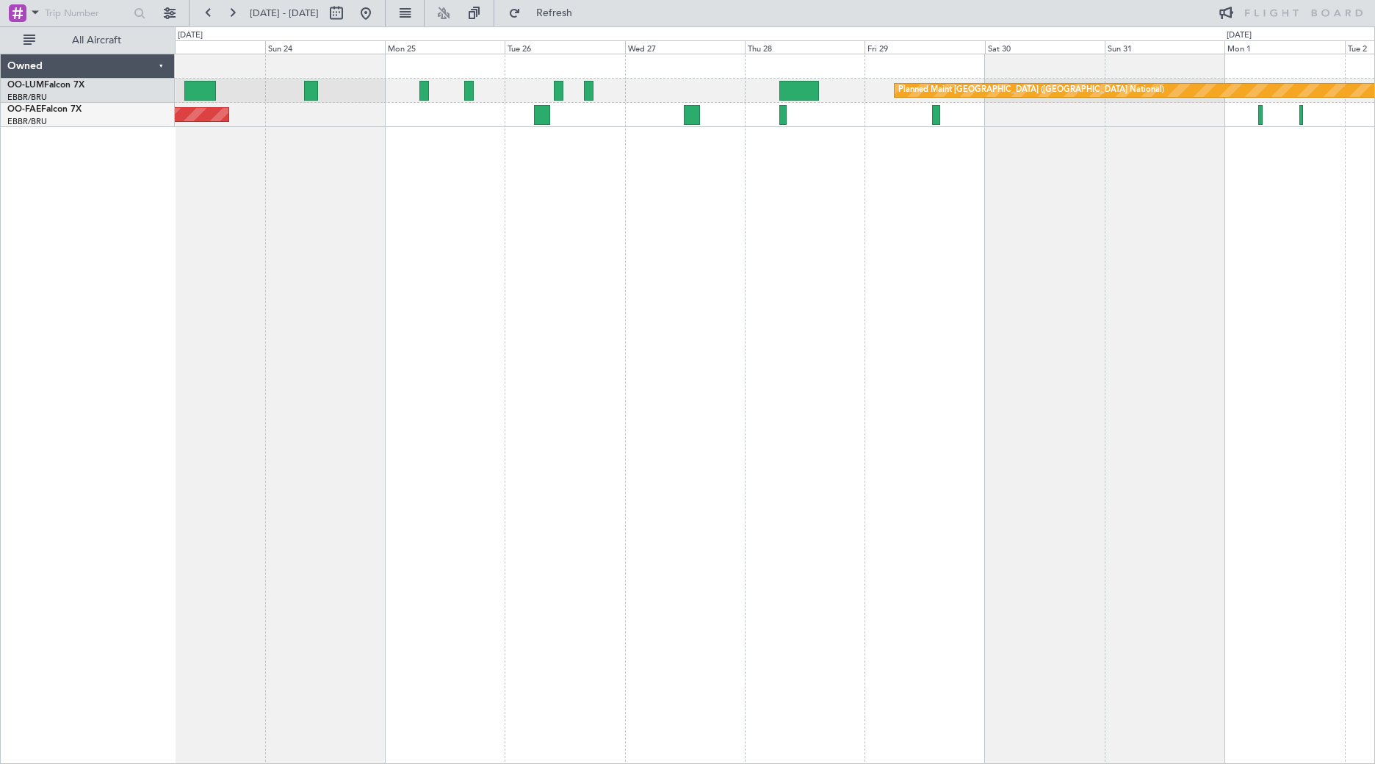
click at [973, 236] on div "Planned Maint [GEOGRAPHIC_DATA] ([GEOGRAPHIC_DATA] National) Owner [GEOGRAPHIC_…" at bounding box center [775, 409] width 1200 height 710
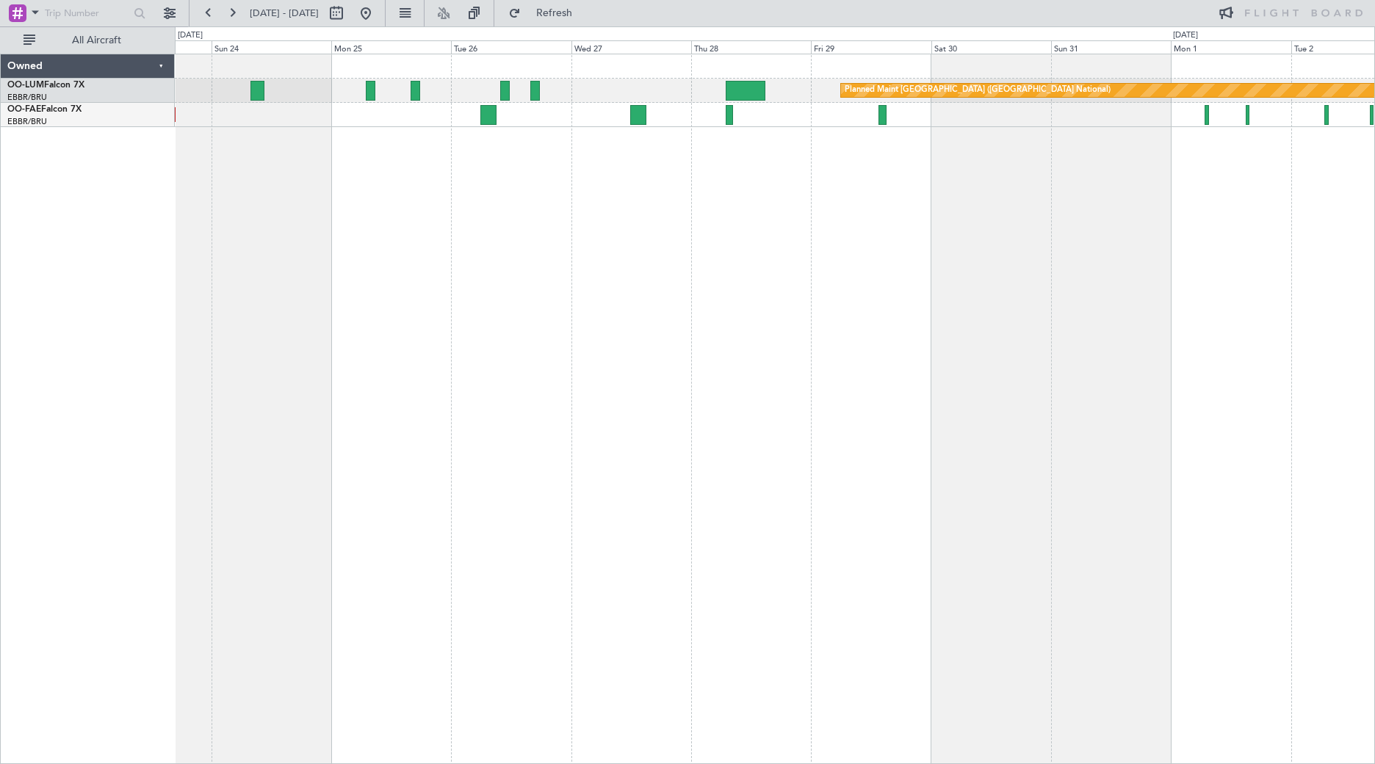
click at [867, 347] on div "Planned Maint [GEOGRAPHIC_DATA] ([GEOGRAPHIC_DATA] National) Owner [GEOGRAPHIC_…" at bounding box center [775, 409] width 1200 height 710
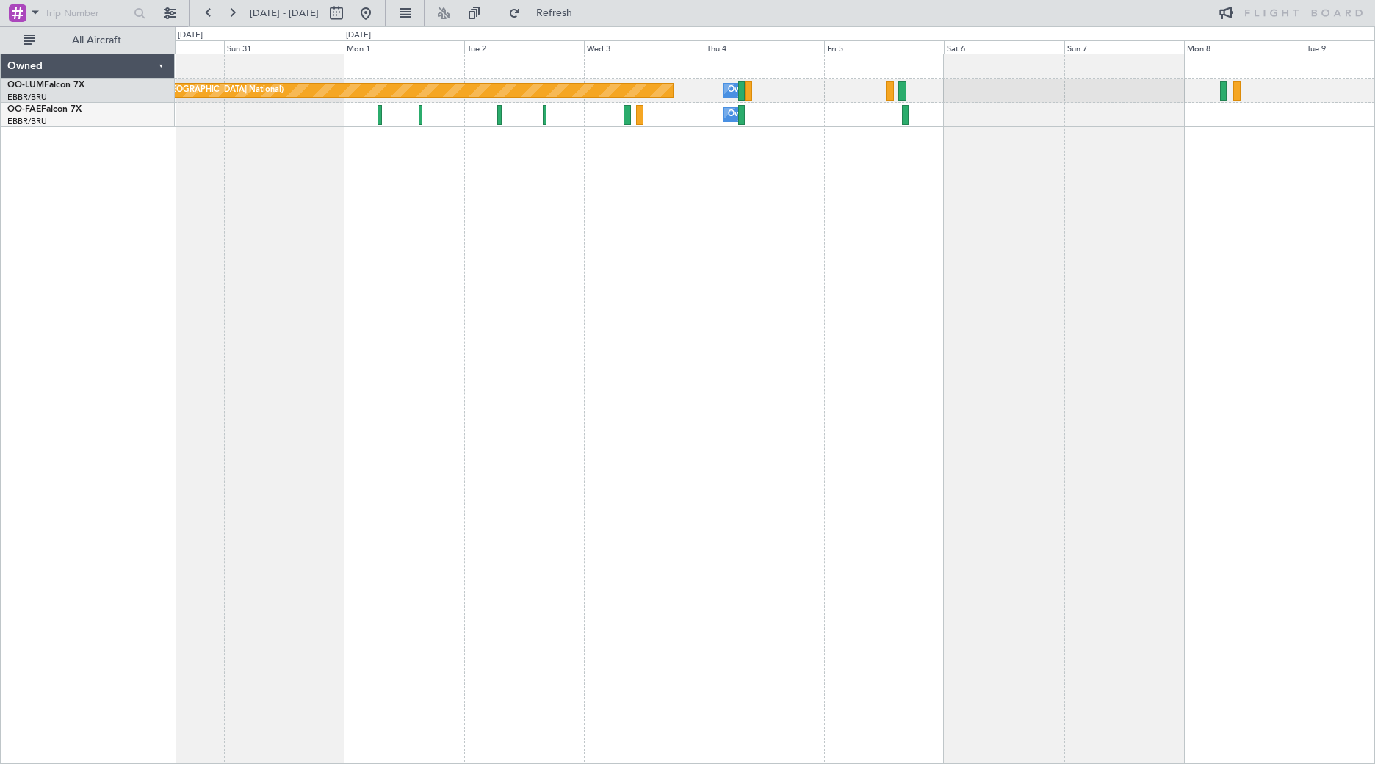
click at [271, 248] on div "Planned Maint [GEOGRAPHIC_DATA] ([GEOGRAPHIC_DATA] National) Owner [GEOGRAPHIC_…" at bounding box center [775, 409] width 1200 height 710
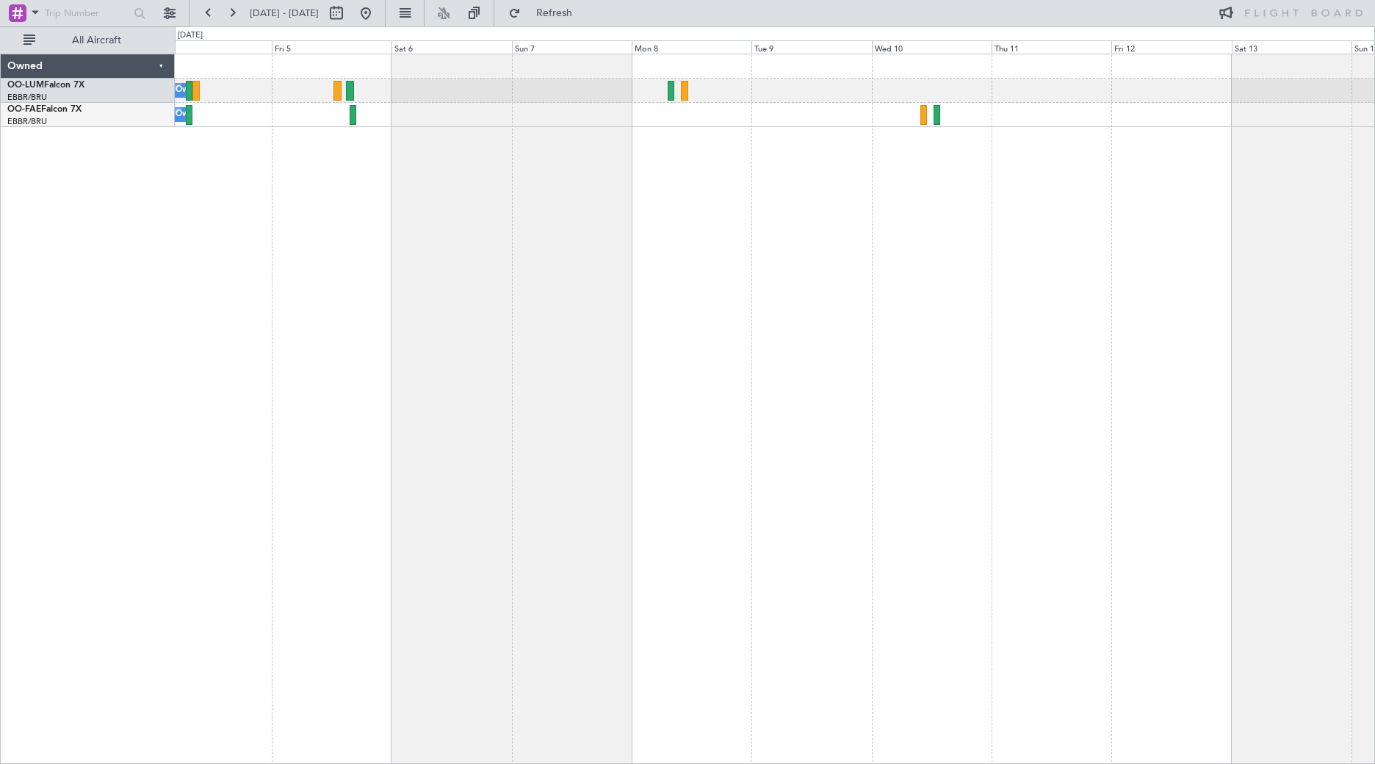
click at [300, 268] on div "Owner Melsbroek Air Base Planned Maint [GEOGRAPHIC_DATA] ([GEOGRAPHIC_DATA]) Ow…" at bounding box center [775, 409] width 1200 height 710
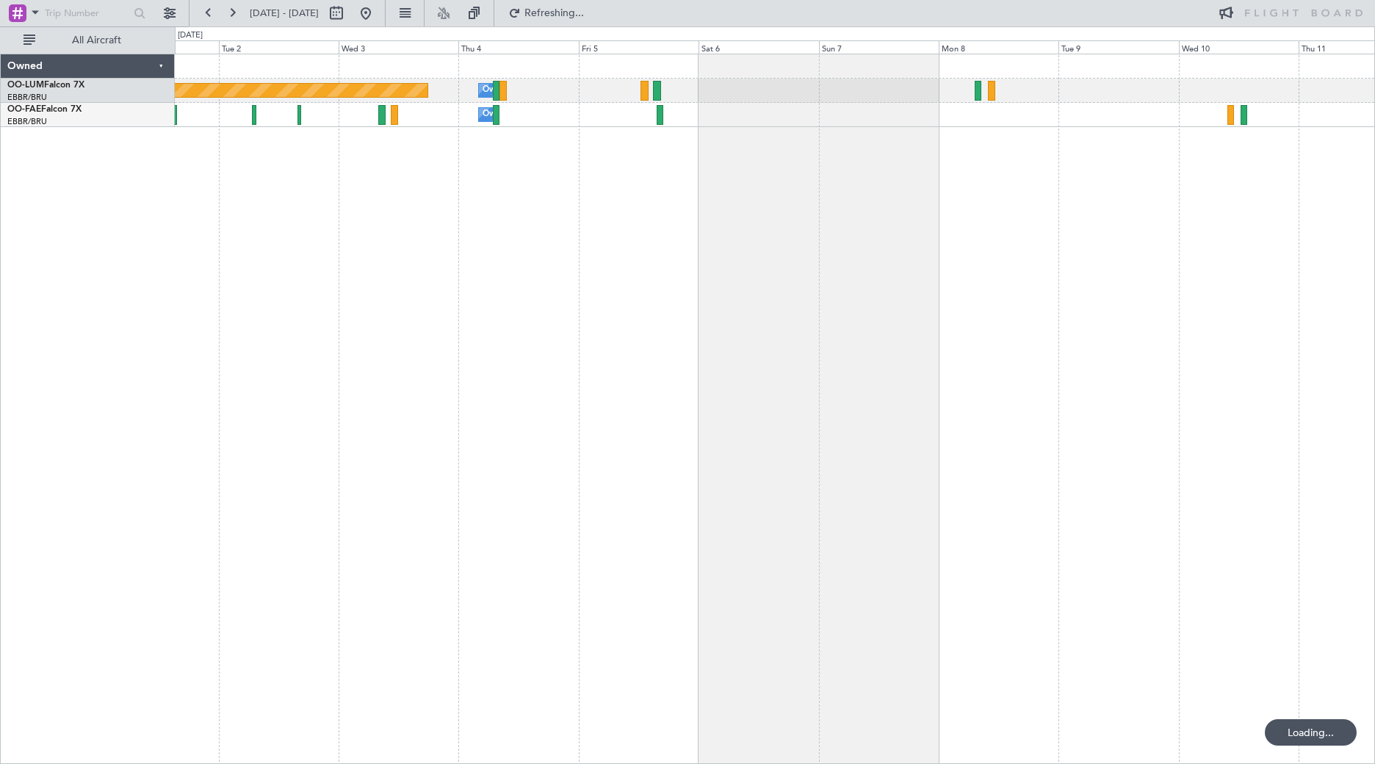
click at [654, 232] on div "Owner Melsbroek Air Base Planned Maint [GEOGRAPHIC_DATA] ([GEOGRAPHIC_DATA]) Ow…" at bounding box center [775, 409] width 1200 height 710
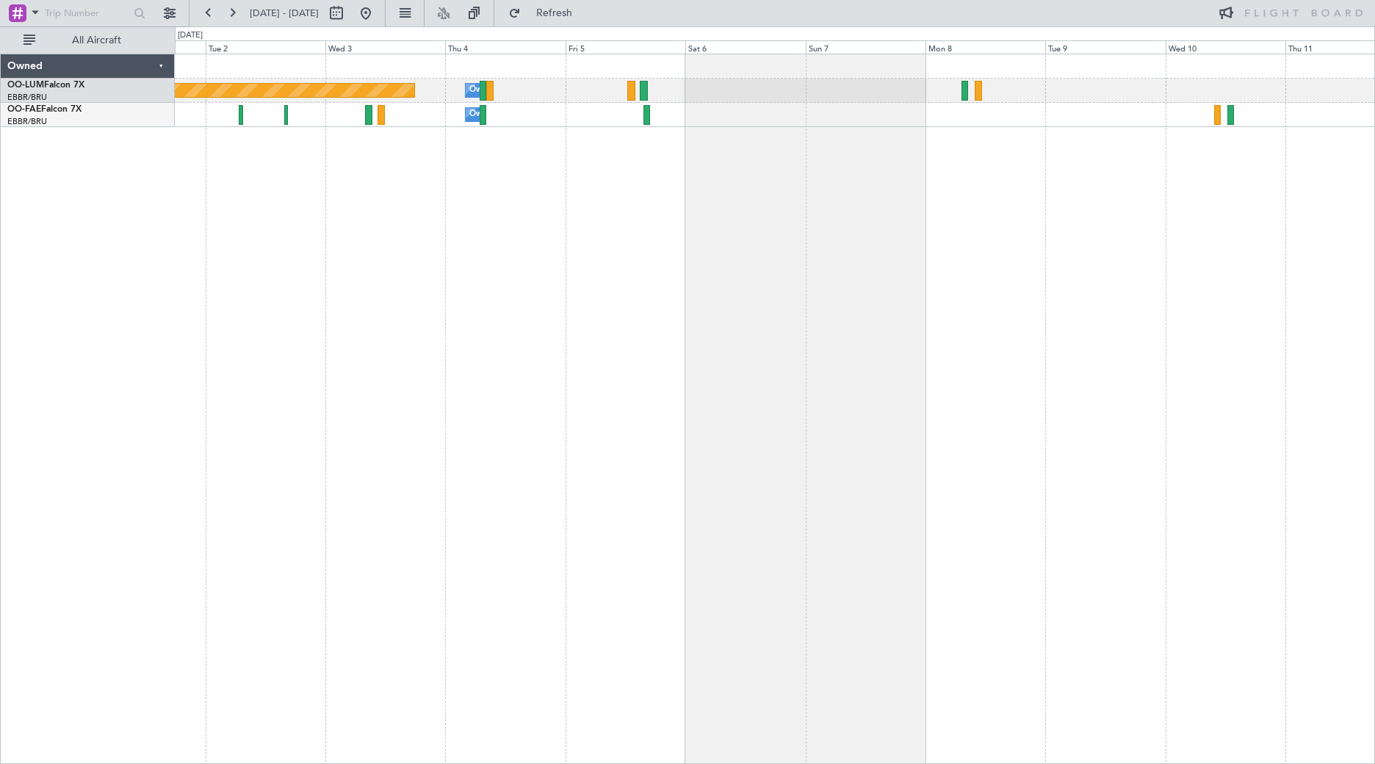
click at [582, 185] on div "Planned Maint [GEOGRAPHIC_DATA] ([GEOGRAPHIC_DATA] National) Owner [GEOGRAPHIC_…" at bounding box center [775, 409] width 1200 height 710
click at [577, 259] on div "Planned Maint [GEOGRAPHIC_DATA] ([GEOGRAPHIC_DATA] National) Owner [GEOGRAPHIC_…" at bounding box center [775, 409] width 1200 height 710
click at [624, 184] on div "Planned Maint [GEOGRAPHIC_DATA] ([GEOGRAPHIC_DATA] National) Owner [GEOGRAPHIC_…" at bounding box center [775, 409] width 1200 height 710
click at [630, 198] on div "Planned Maint [GEOGRAPHIC_DATA] ([GEOGRAPHIC_DATA] National) Owner [GEOGRAPHIC_…" at bounding box center [775, 409] width 1200 height 710
click at [707, 192] on div "Planned Maint [GEOGRAPHIC_DATA] ([GEOGRAPHIC_DATA] National) Owner [GEOGRAPHIC_…" at bounding box center [775, 409] width 1200 height 710
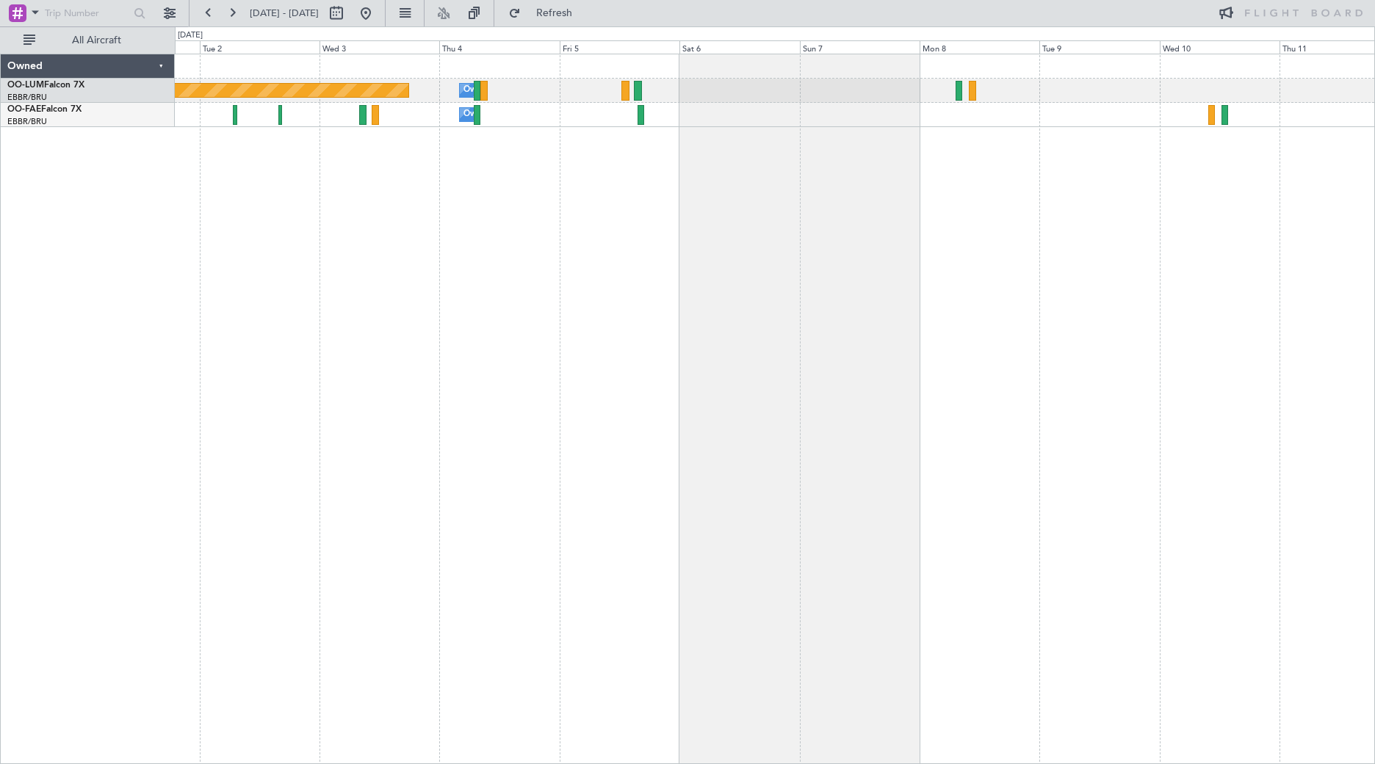
click at [528, 165] on div "Planned Maint [GEOGRAPHIC_DATA] ([GEOGRAPHIC_DATA] National) Owner [GEOGRAPHIC_…" at bounding box center [775, 409] width 1200 height 710
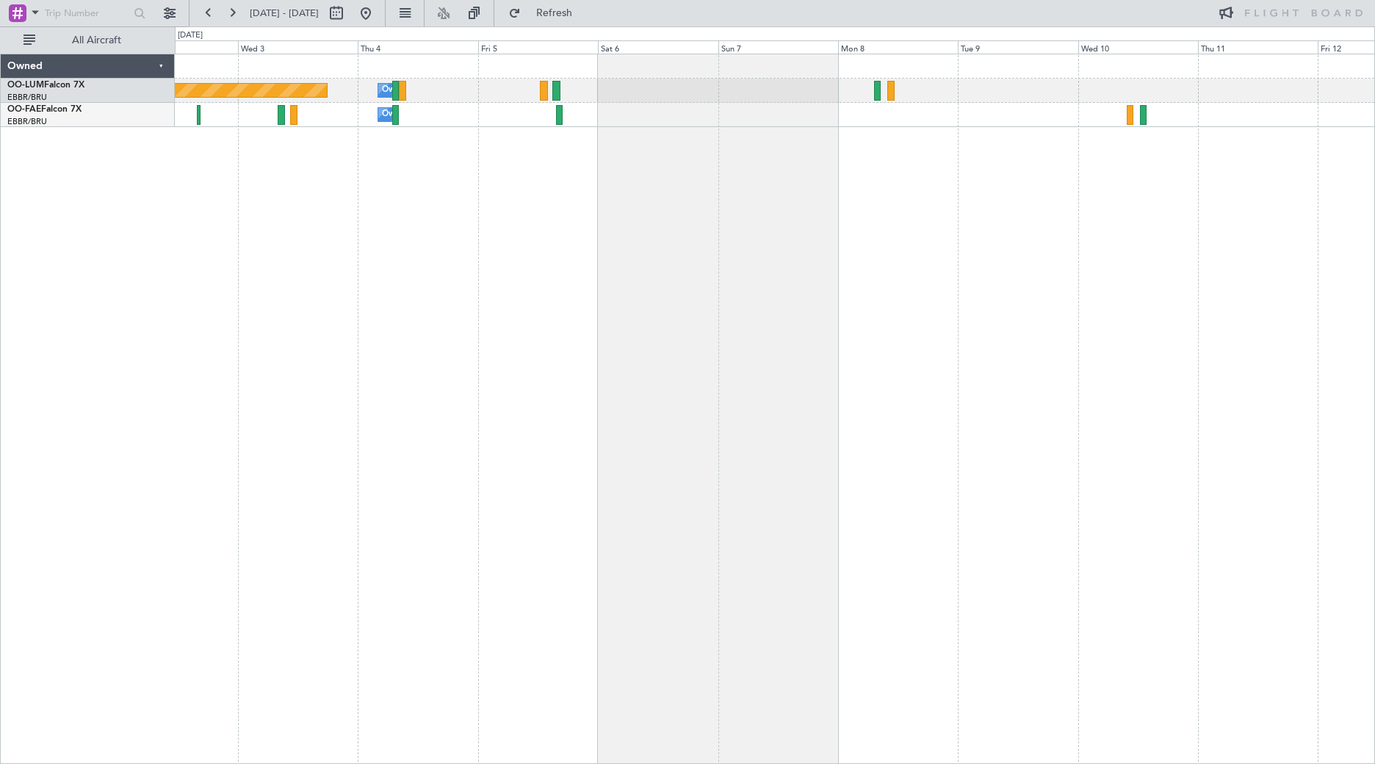
click at [919, 223] on div "Planned Maint [GEOGRAPHIC_DATA] ([GEOGRAPHIC_DATA] National) Owner [GEOGRAPHIC_…" at bounding box center [775, 409] width 1200 height 710
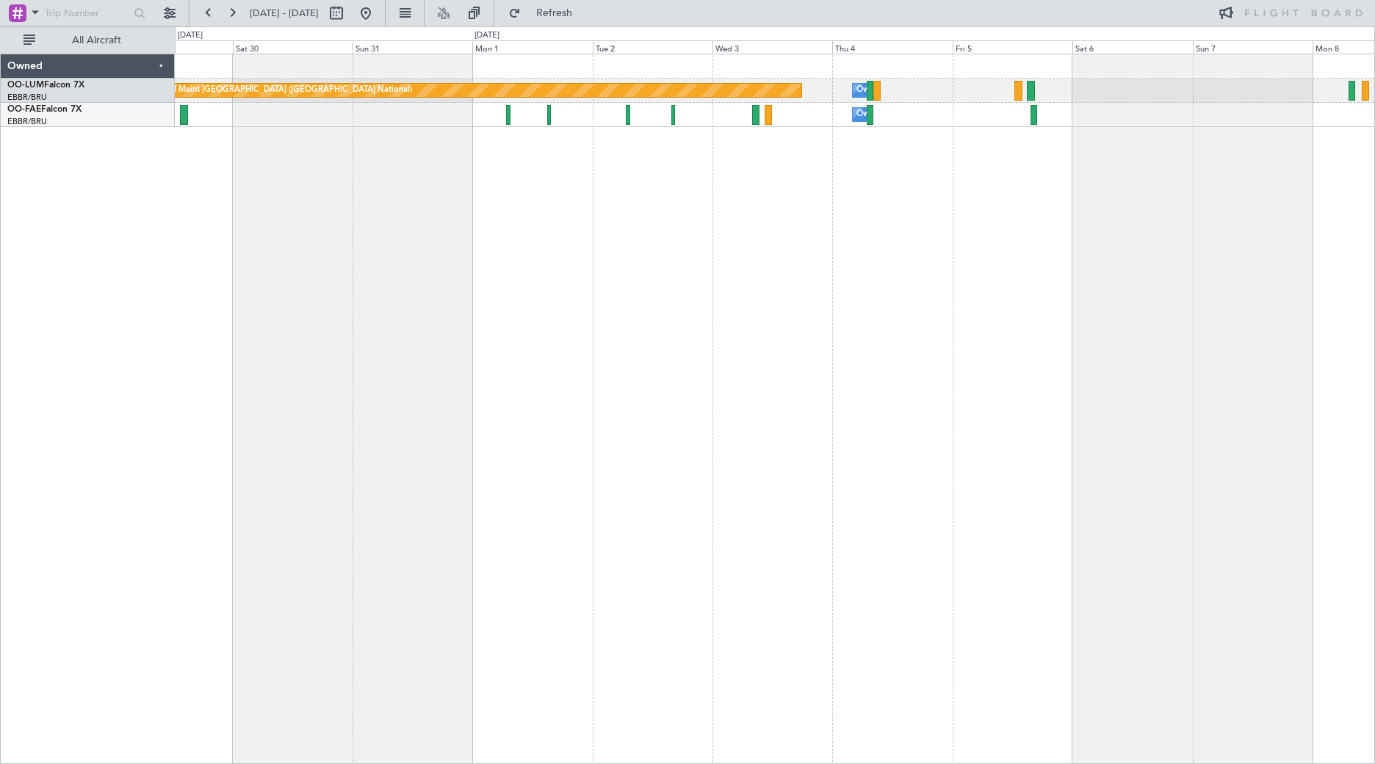
click at [1137, 239] on div "Planned Maint [GEOGRAPHIC_DATA] ([GEOGRAPHIC_DATA] National) Owner [GEOGRAPHIC_…" at bounding box center [775, 409] width 1200 height 710
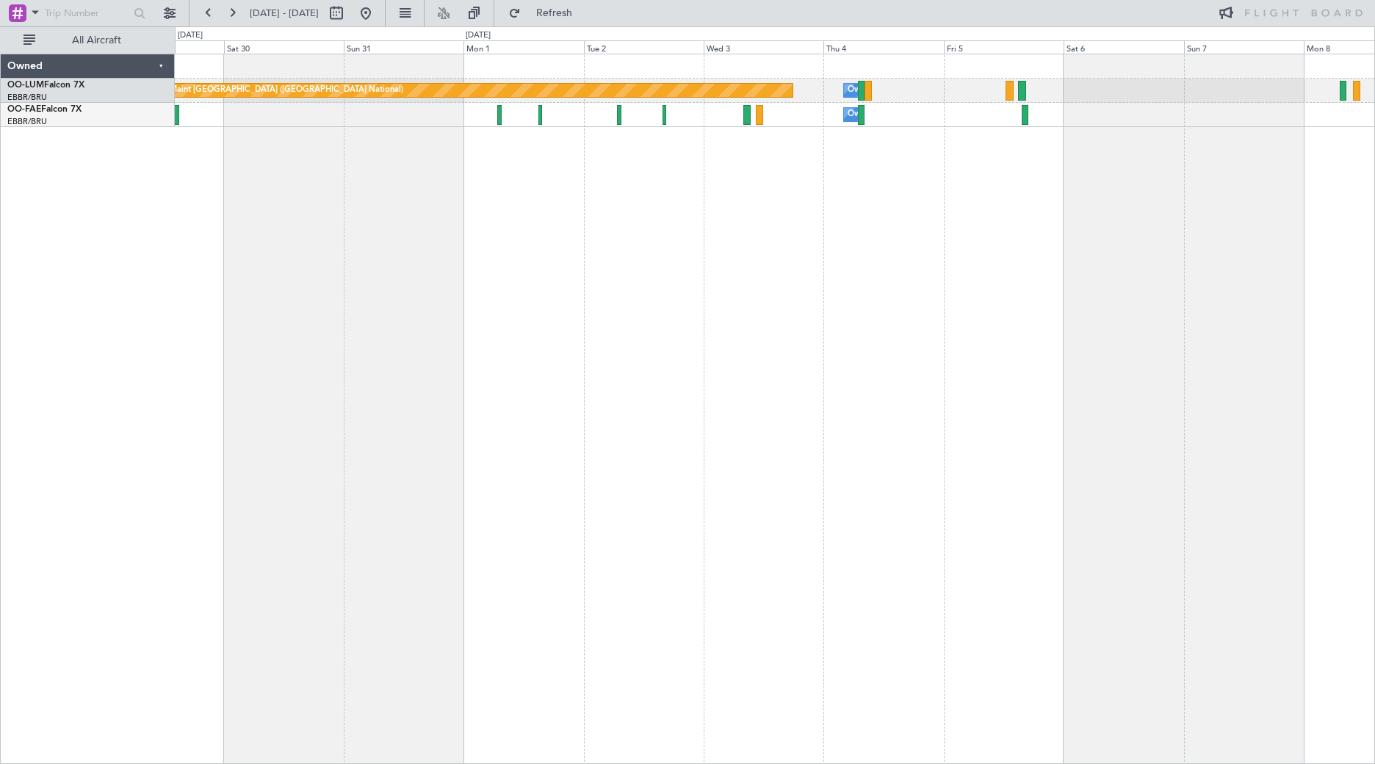
click at [660, 443] on div "Planned Maint [GEOGRAPHIC_DATA] ([GEOGRAPHIC_DATA] National) Owner [GEOGRAPHIC_…" at bounding box center [775, 409] width 1200 height 710
click at [514, 687] on div "Planned Maint [GEOGRAPHIC_DATA] ([GEOGRAPHIC_DATA] National) Owner [GEOGRAPHIC_…" at bounding box center [775, 409] width 1200 height 710
